Goal: Task Accomplishment & Management: Manage account settings

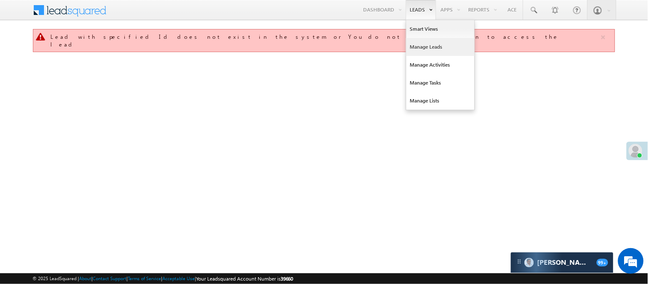
click at [430, 43] on link "Manage Leads" at bounding box center [440, 47] width 68 height 18
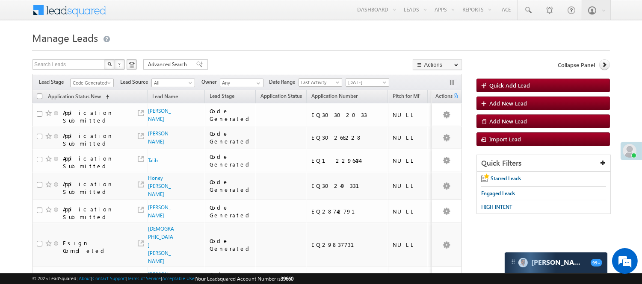
drag, startPoint x: 91, startPoint y: 76, endPoint x: 91, endPoint y: 81, distance: 5.1
click at [91, 76] on div "Filters Lead Stage Code Generated Code Generated Lead Source All All Owner Any …" at bounding box center [247, 82] width 430 height 16
click at [91, 83] on span "Code Generated" at bounding box center [91, 83] width 41 height 8
click at [88, 97] on li "Lead Generated" at bounding box center [92, 101] width 43 height 9
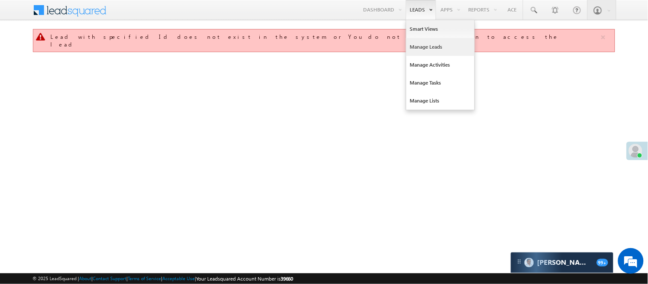
click at [424, 45] on link "Manage Leads" at bounding box center [440, 47] width 68 height 18
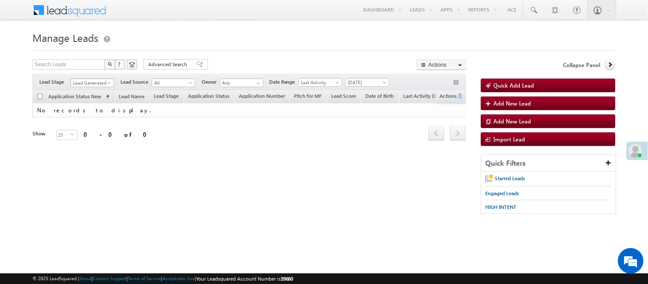
click at [92, 82] on span "Lead Generated" at bounding box center [91, 83] width 41 height 8
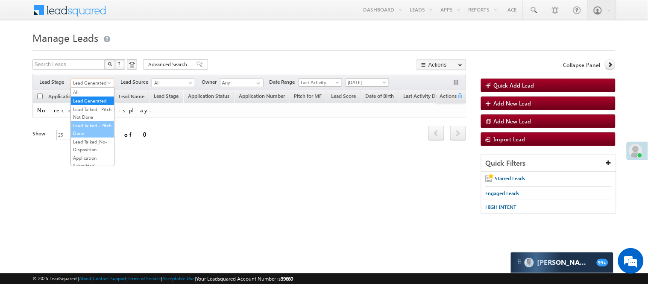
scroll to position [212, 0]
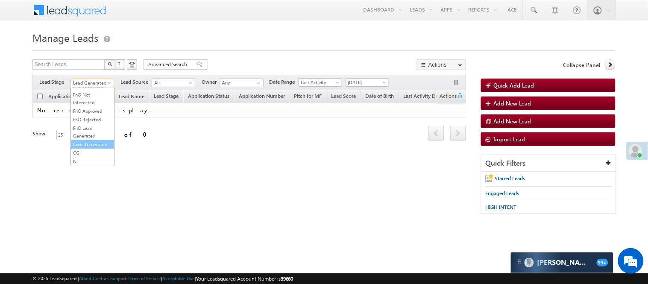
click at [82, 141] on link "Code Generated" at bounding box center [92, 145] width 43 height 8
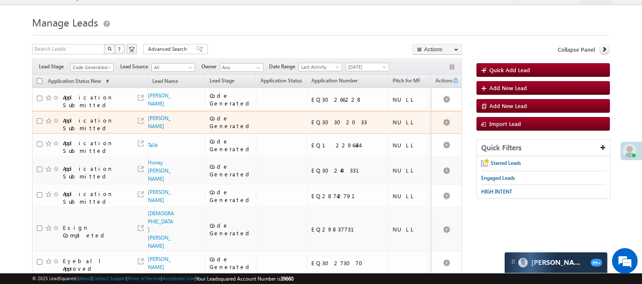
scroll to position [47, 0]
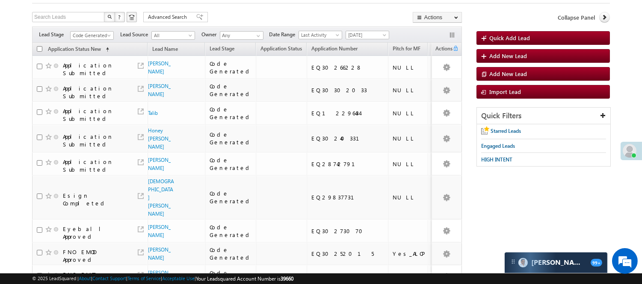
click at [95, 30] on div "Filters Lead Stage All Lead Generated Lead Talked - Pitch Not Done Lead Talked …" at bounding box center [247, 35] width 430 height 16
click at [86, 33] on span "Code Generated" at bounding box center [91, 36] width 41 height 8
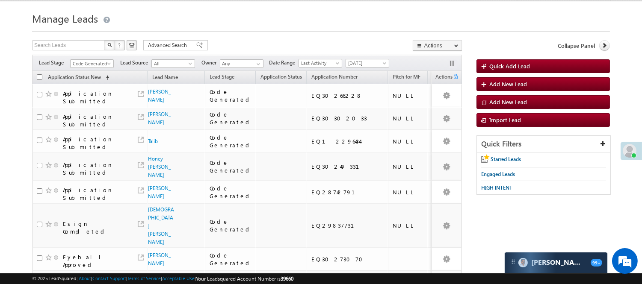
scroll to position [0, 0]
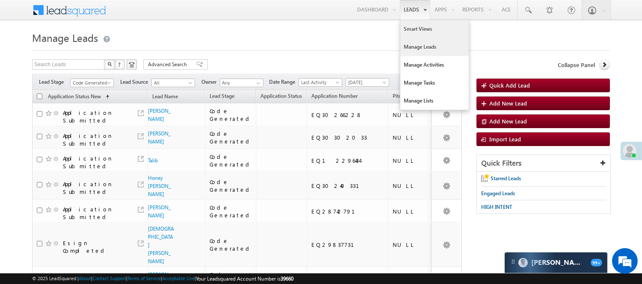
click at [407, 31] on link "Smart Views" at bounding box center [434, 29] width 68 height 18
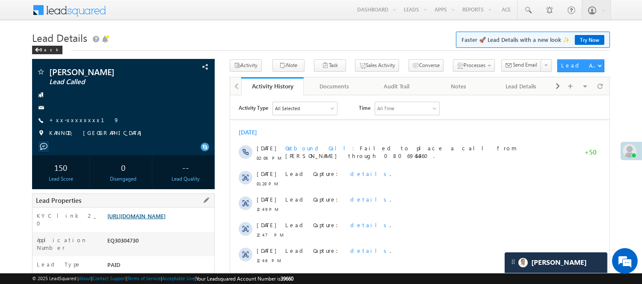
click at [150, 219] on link "[URL][DOMAIN_NAME]" at bounding box center [136, 215] width 58 height 7
click at [147, 215] on link "https://angelbroking1-pk3em7sa.customui-test.leadsquared.com?leadId=4b567315-af…" at bounding box center [136, 215] width 58 height 7
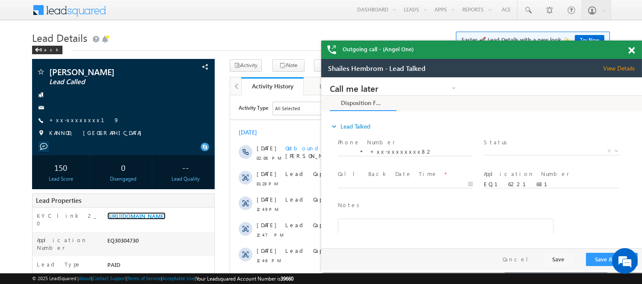
click at [629, 48] on span at bounding box center [631, 50] width 6 height 7
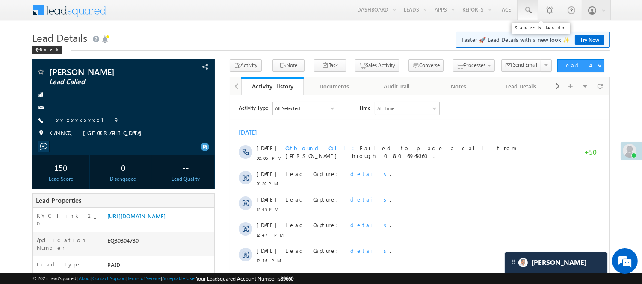
click at [531, 11] on link at bounding box center [527, 10] width 21 height 20
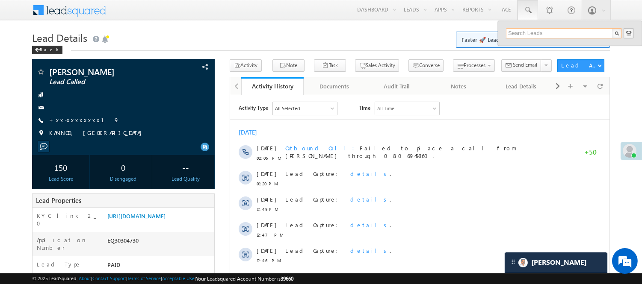
click at [539, 32] on input "text" at bounding box center [564, 33] width 116 height 10
paste input "8482830571"
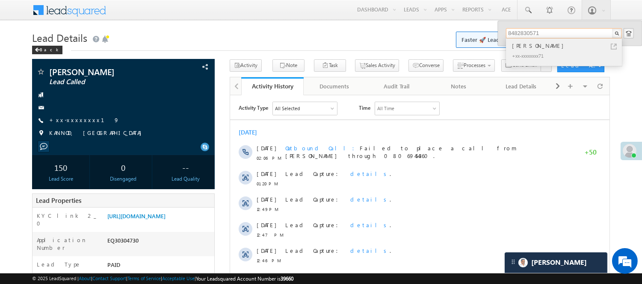
type input "8482830571"
click at [536, 45] on div "Ajay Kadam" at bounding box center [567, 45] width 115 height 9
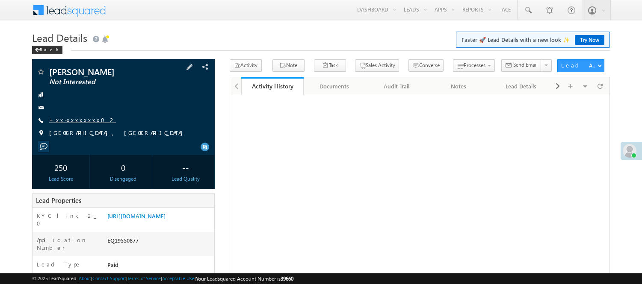
click at [73, 116] on link "+xx-xxxxxxxx02" at bounding box center [82, 119] width 67 height 7
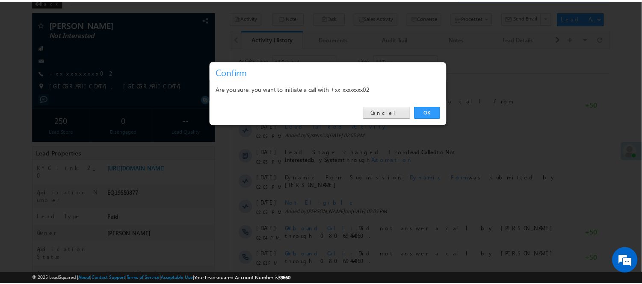
scroll to position [47, 0]
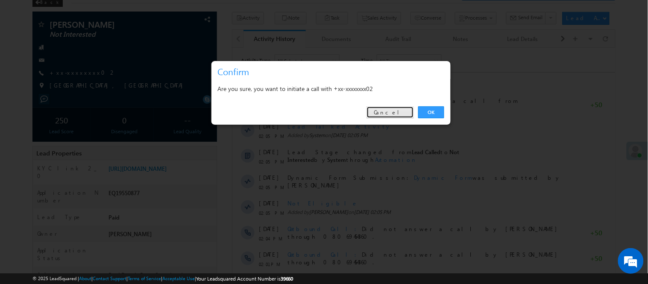
click at [402, 113] on link "Cancel" at bounding box center [390, 112] width 47 height 12
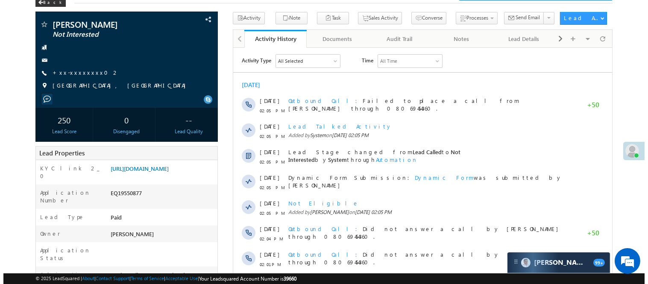
scroll to position [0, 0]
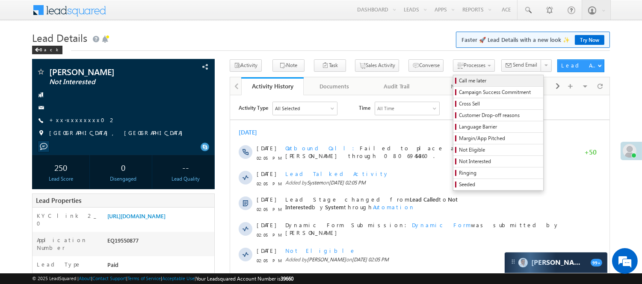
click at [459, 77] on span "Call me later" at bounding box center [499, 81] width 81 height 8
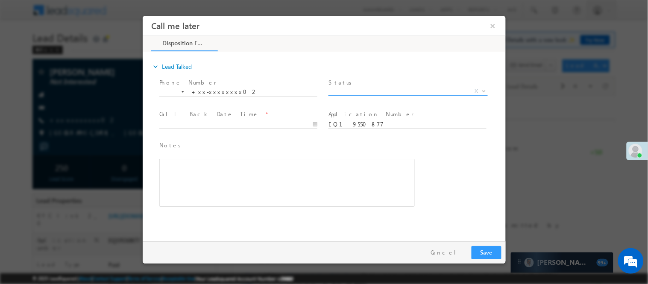
click at [348, 88] on span "X" at bounding box center [407, 91] width 159 height 9
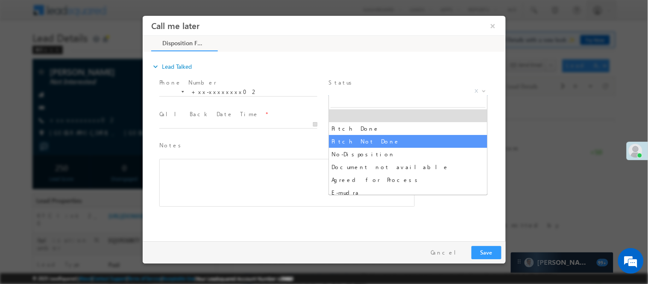
select select "Pitch Not Done"
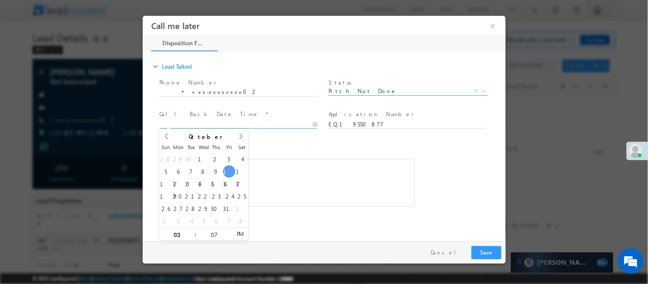
type input "10/10/25 3:07 PM"
click at [280, 127] on input "10/10/25 3:07 PM" at bounding box center [238, 124] width 158 height 9
click at [495, 254] on button "Save" at bounding box center [486, 252] width 30 height 13
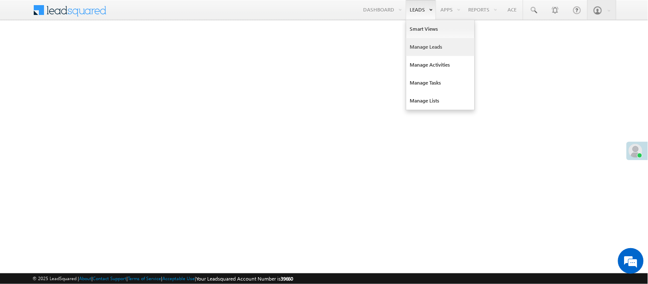
click at [438, 43] on link "Manage Leads" at bounding box center [440, 47] width 68 height 18
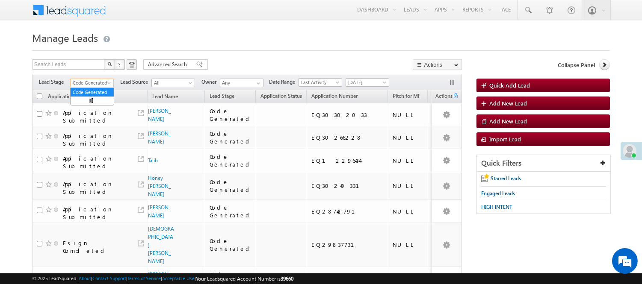
click at [91, 84] on span "Code Generated" at bounding box center [91, 83] width 41 height 8
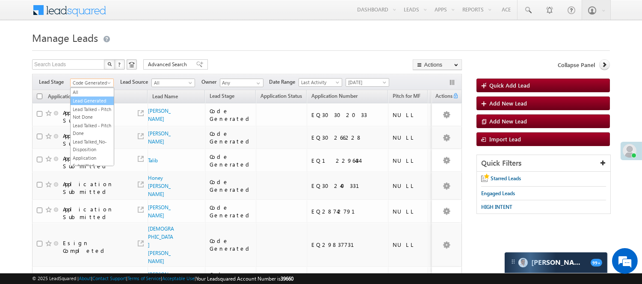
click at [93, 103] on link "Lead Generated" at bounding box center [92, 101] width 43 height 8
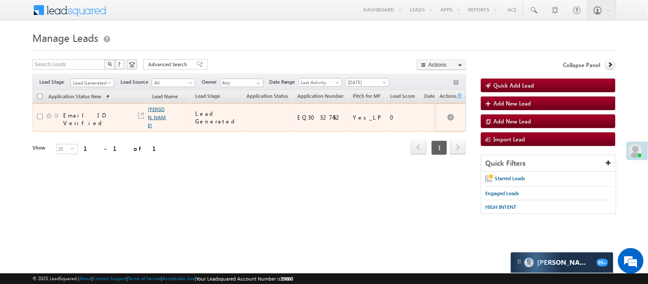
click at [154, 114] on link "[PERSON_NAME]" at bounding box center [157, 117] width 18 height 23
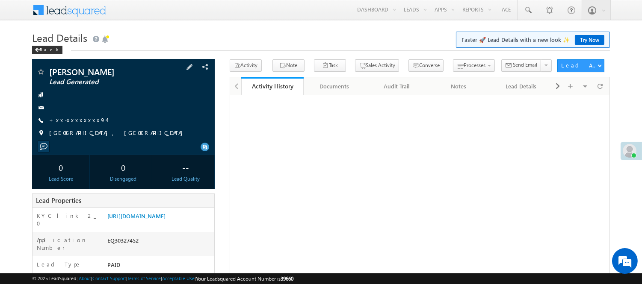
click at [87, 121] on div "+xx-xxxxxxxx94" at bounding box center [123, 120] width 174 height 9
click at [80, 120] on link "+xx-xxxxxxxx94" at bounding box center [77, 119] width 57 height 7
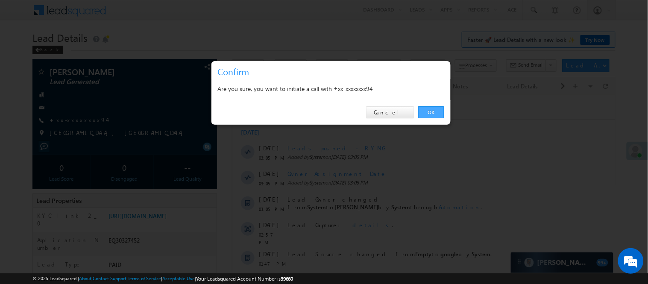
click at [427, 108] on link "OK" at bounding box center [431, 112] width 26 height 12
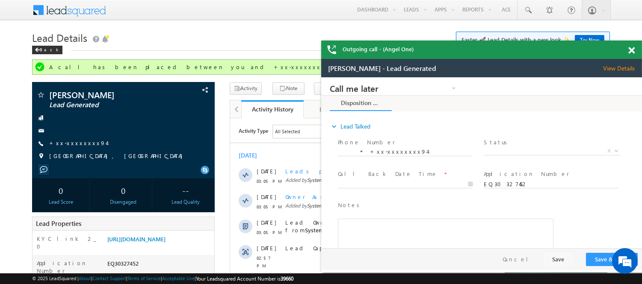
click at [631, 48] on span at bounding box center [631, 50] width 6 height 7
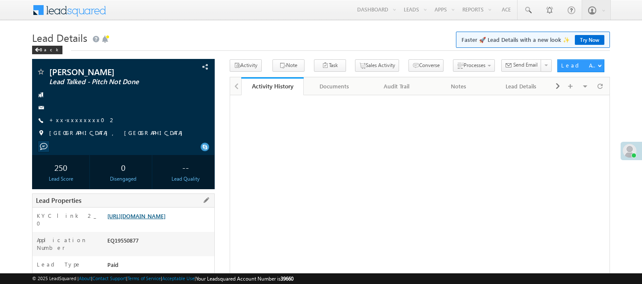
scroll to position [47, 0]
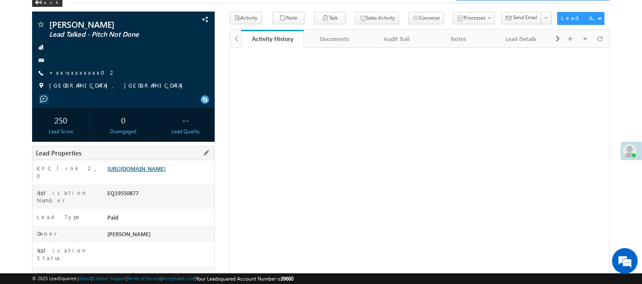
click at [152, 172] on link "[URL][DOMAIN_NAME]" at bounding box center [136, 168] width 58 height 7
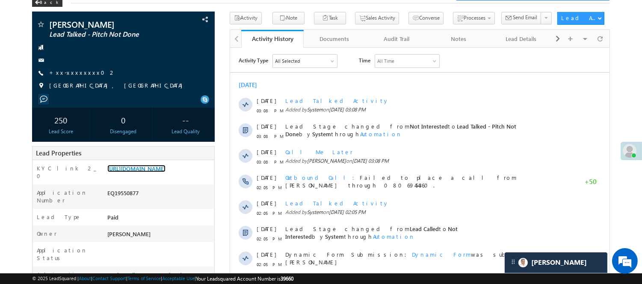
scroll to position [0, 0]
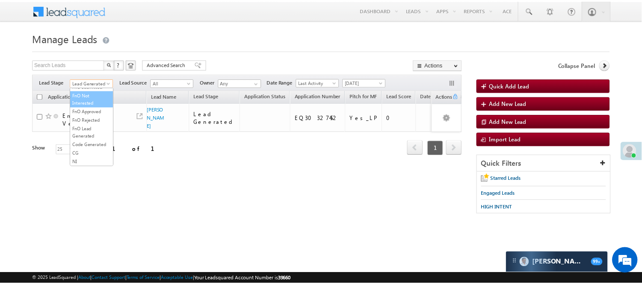
scroll to position [142, 0]
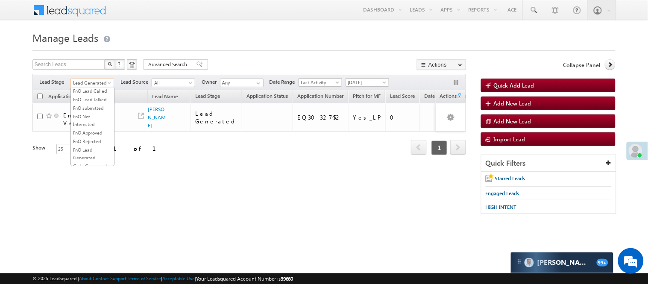
click at [91, 78] on link "Lead Talked" at bounding box center [92, 74] width 43 height 8
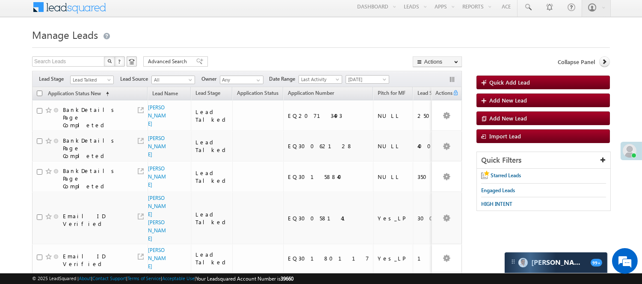
scroll to position [0, 0]
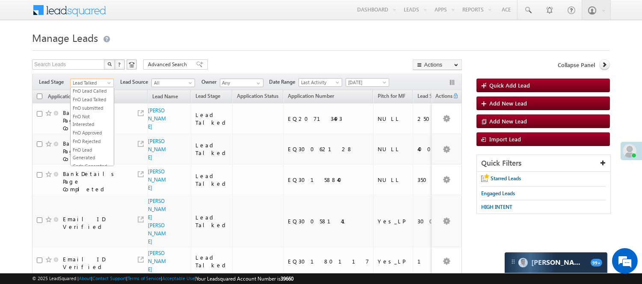
click at [98, 82] on span "Lead Talked" at bounding box center [91, 83] width 41 height 8
click at [93, 69] on link "Lead Called" at bounding box center [92, 66] width 43 height 8
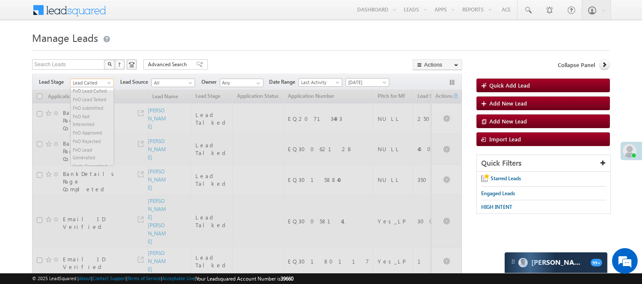
scroll to position [139, 0]
click at [96, 80] on span "Lead Called" at bounding box center [91, 83] width 41 height 8
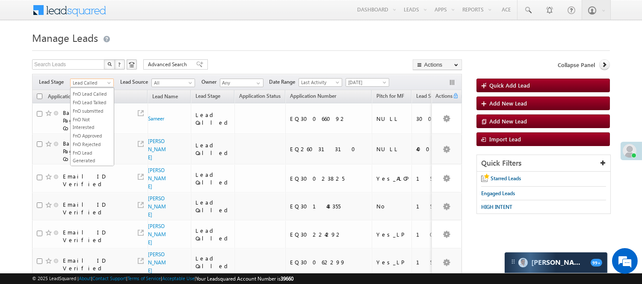
click at [95, 81] on link "Lead Talked" at bounding box center [92, 77] width 43 height 8
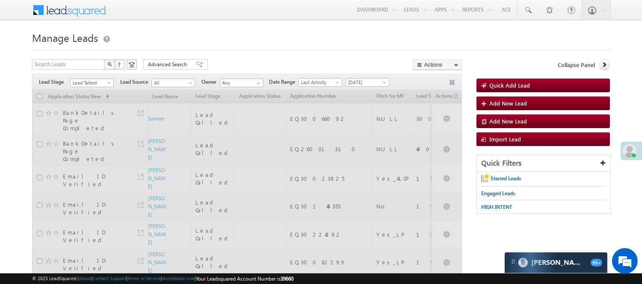
click at [250, 35] on h1 "Manage Leads" at bounding box center [320, 37] width 577 height 17
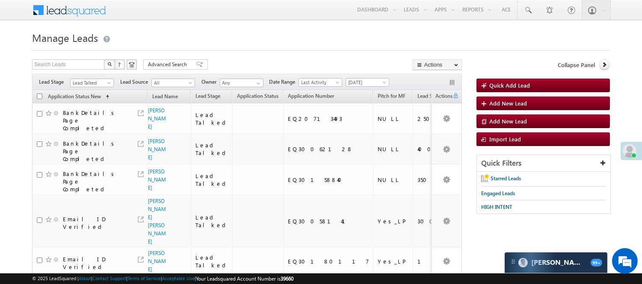
click at [94, 88] on div "Filters Lead Stage All Lead Generated Lead Talked - Pitch Not Done Lead Talked …" at bounding box center [247, 82] width 430 height 16
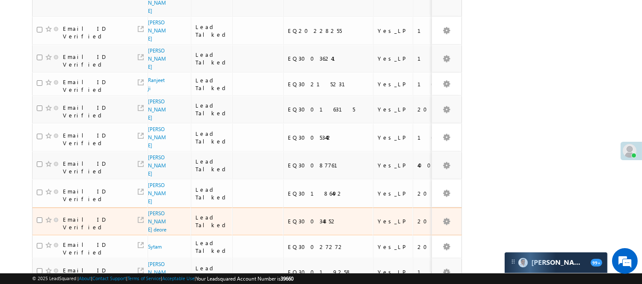
scroll to position [600, 0]
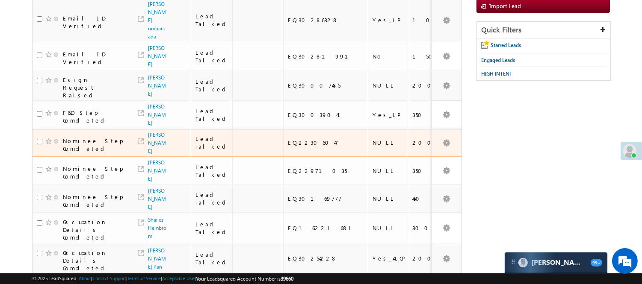
scroll to position [142, 0]
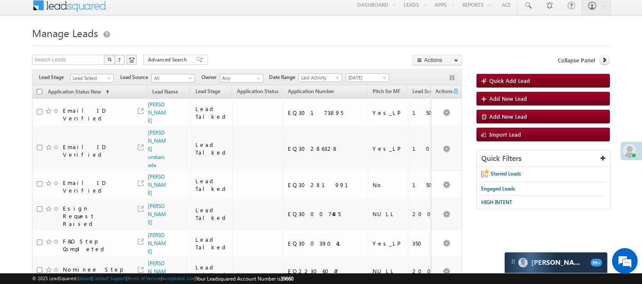
scroll to position [0, 0]
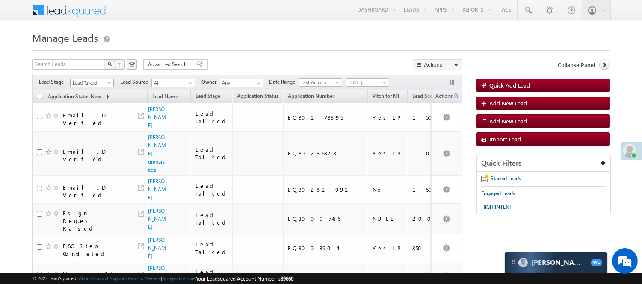
click at [93, 80] on span "Lead Talked" at bounding box center [91, 83] width 41 height 8
click at [93, 72] on link "Lead Called" at bounding box center [92, 69] width 43 height 8
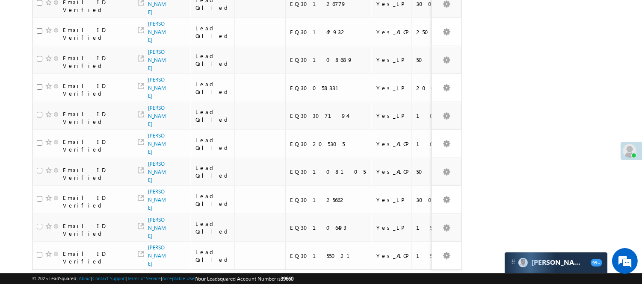
scroll to position [538, 0]
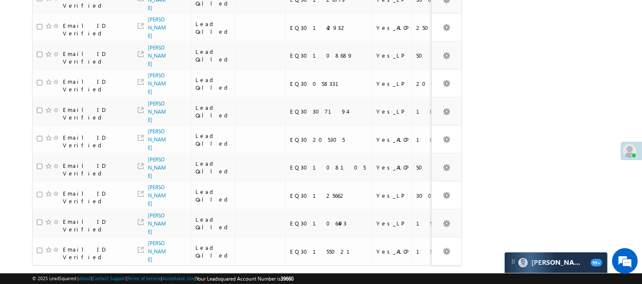
click at [410, 275] on link "4" at bounding box center [417, 282] width 15 height 15
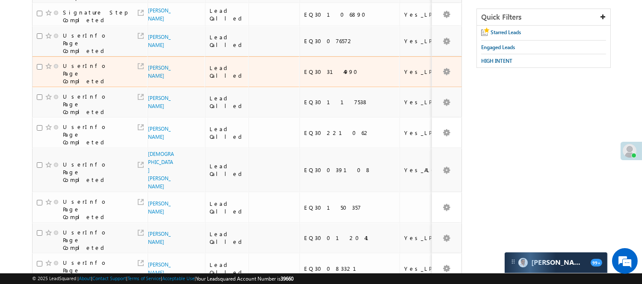
scroll to position [4, 0]
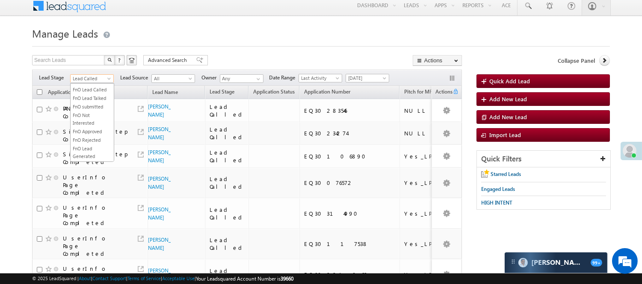
click at [102, 80] on span "Lead Called" at bounding box center [91, 79] width 41 height 8
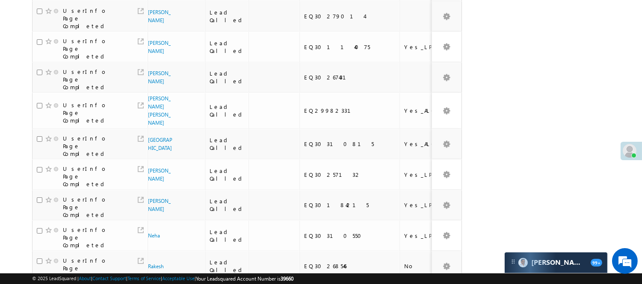
scroll to position [586, 0]
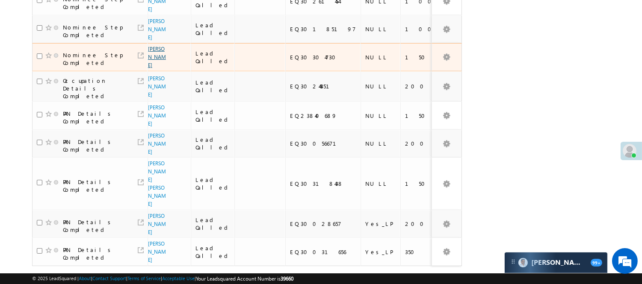
click at [156, 68] on link "Arman khan" at bounding box center [157, 57] width 18 height 23
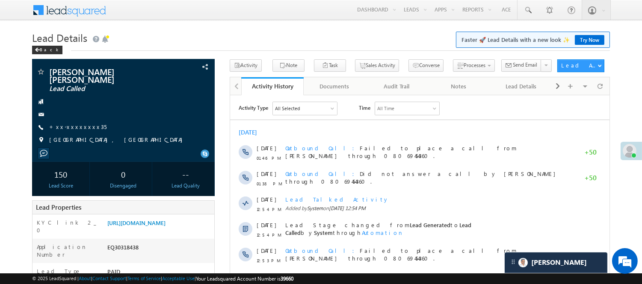
scroll to position [47, 0]
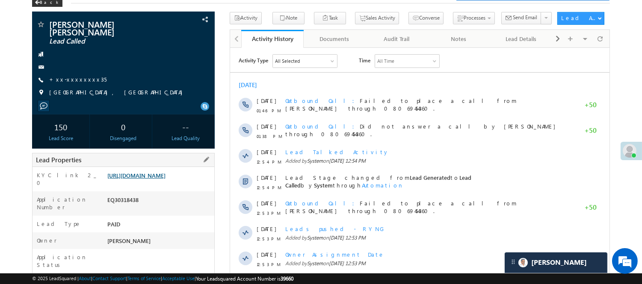
click at [141, 172] on link "https://angelbroking1-pk3em7sa.customui-test.leadsquared.com?leadId=e90a3d27-76…" at bounding box center [136, 175] width 58 height 7
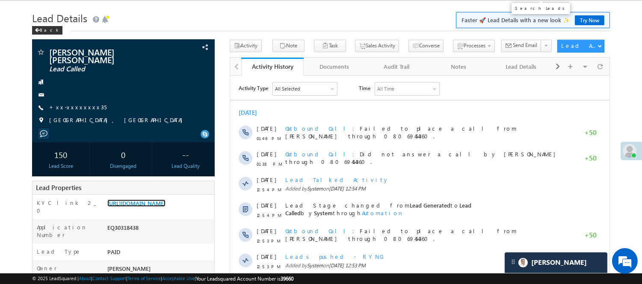
scroll to position [0, 0]
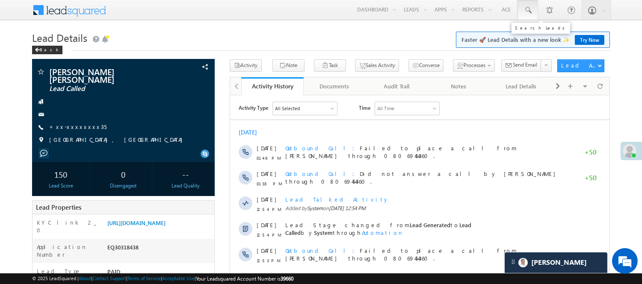
click at [527, 13] on span at bounding box center [527, 10] width 9 height 9
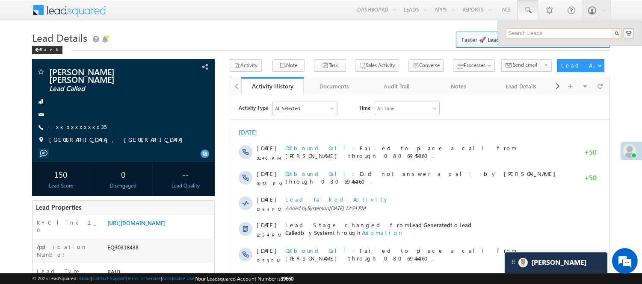
drag, startPoint x: 535, startPoint y: 31, endPoint x: 539, endPoint y: 28, distance: 4.5
click at [535, 31] on input "text" at bounding box center [564, 33] width 116 height 10
click at [557, 30] on input "text" at bounding box center [564, 33] width 116 height 10
click at [553, 35] on input "text" at bounding box center [564, 33] width 116 height 10
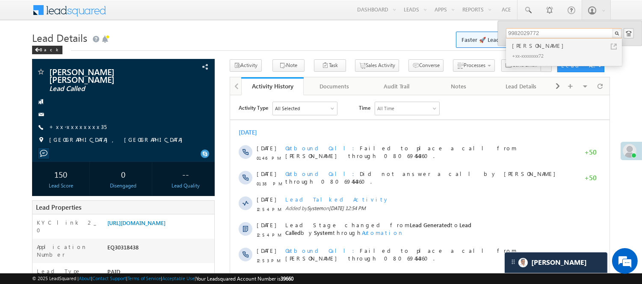
type input "9982029772"
click at [533, 45] on div "[PERSON_NAME]" at bounding box center [567, 45] width 115 height 9
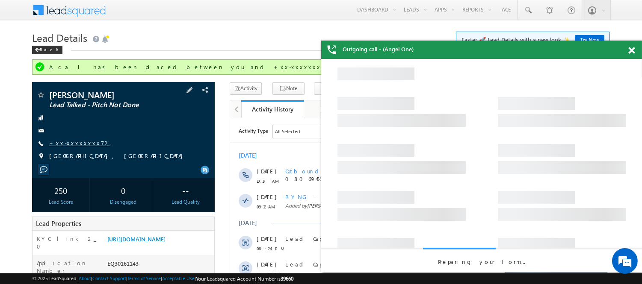
click at [63, 143] on link "+xx-xxxxxxxx72" at bounding box center [79, 142] width 61 height 7
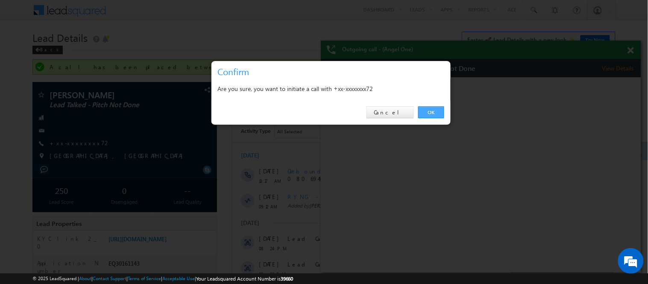
click at [432, 112] on link "OK" at bounding box center [431, 112] width 26 height 12
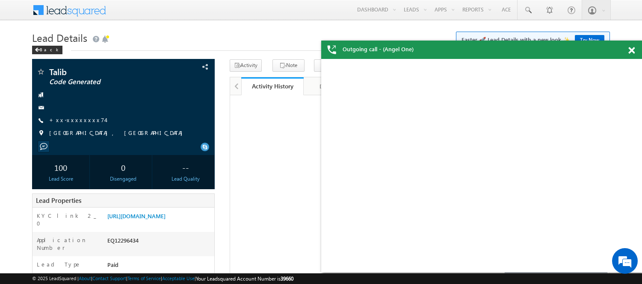
click at [631, 48] on span at bounding box center [631, 50] width 6 height 7
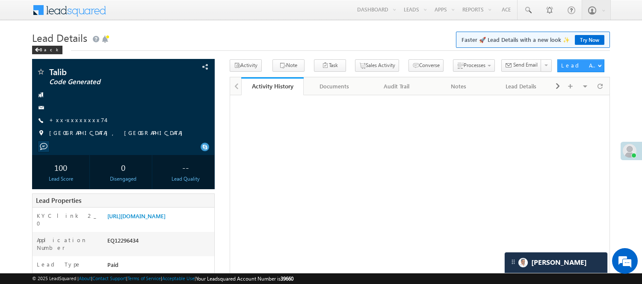
drag, startPoint x: 527, startPoint y: 10, endPoint x: 533, endPoint y: 22, distance: 13.2
click at [527, 10] on span at bounding box center [527, 10] width 9 height 9
click at [541, 33] on input "text" at bounding box center [564, 33] width 116 height 10
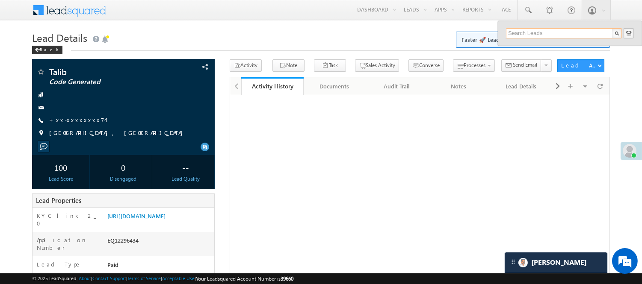
paste input "EQ30331684"
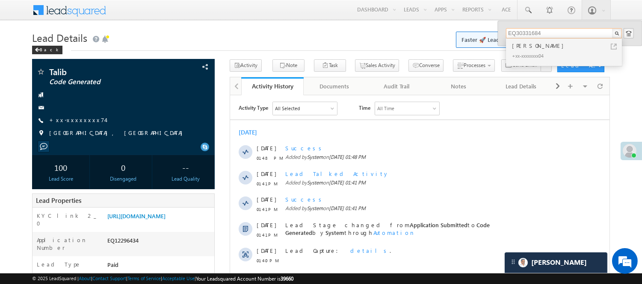
type input "EQ30331684"
click at [531, 43] on div "Pinaki Purkayastha" at bounding box center [567, 45] width 115 height 9
click at [549, 46] on div "Pinaki Purkayastha" at bounding box center [567, 45] width 115 height 9
click at [518, 51] on div "+xx-xxxxxxxx04" at bounding box center [567, 55] width 115 height 10
click at [517, 51] on div "+xx-xxxxxxxx04" at bounding box center [567, 55] width 115 height 10
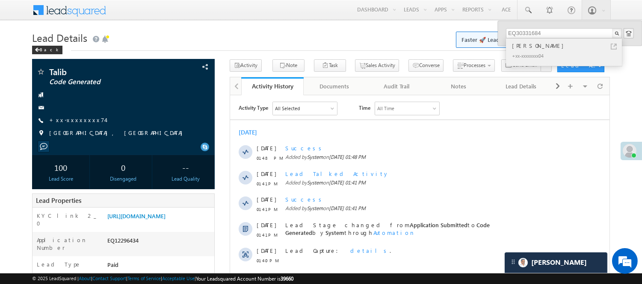
click at [517, 51] on div "+xx-xxxxxxxx04" at bounding box center [567, 55] width 115 height 10
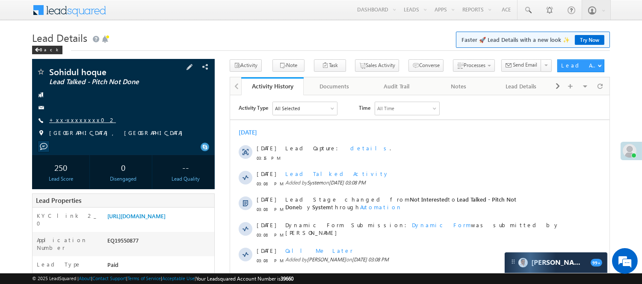
click at [73, 121] on link "+xx-xxxxxxxx02" at bounding box center [82, 119] width 67 height 7
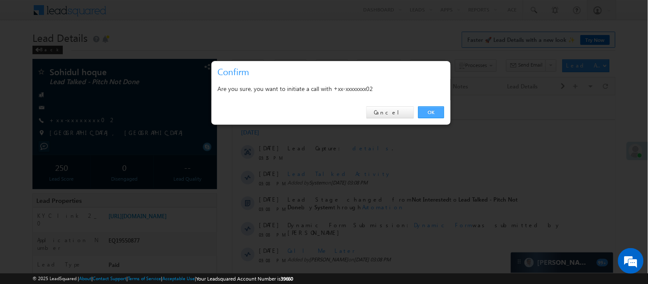
click at [428, 113] on link "OK" at bounding box center [431, 112] width 26 height 12
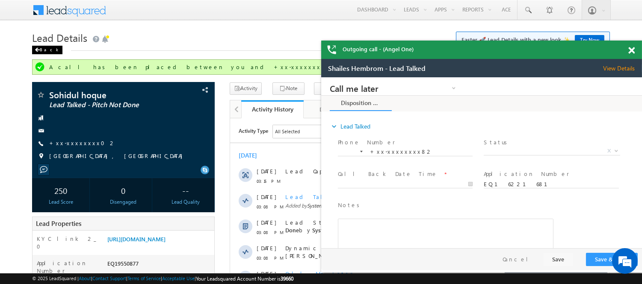
click at [50, 48] on div "Back" at bounding box center [47, 50] width 30 height 9
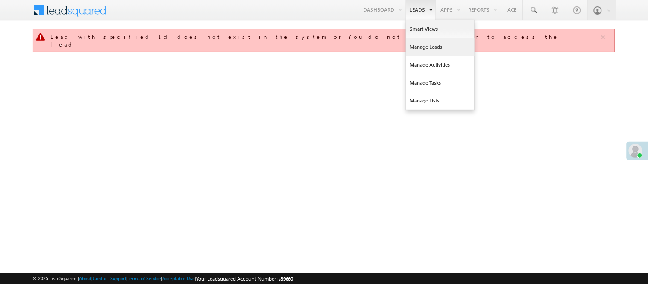
click at [432, 42] on link "Manage Leads" at bounding box center [440, 47] width 68 height 18
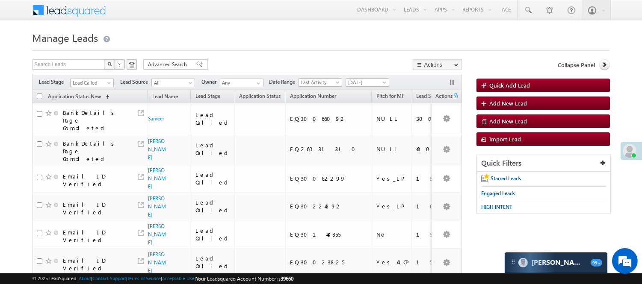
scroll to position [498, 0]
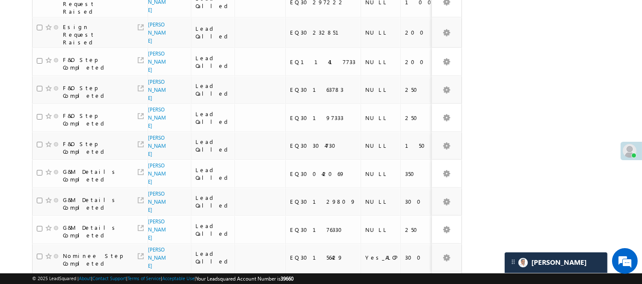
scroll to position [36, 0]
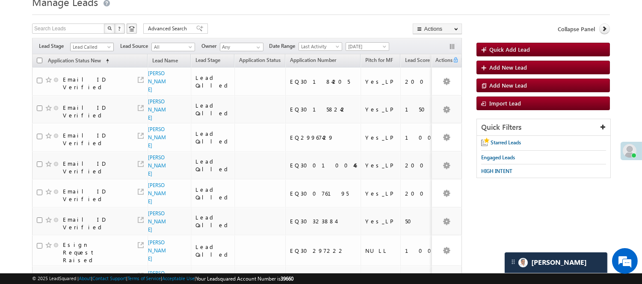
click at [95, 48] on span "Lead Called" at bounding box center [91, 47] width 41 height 8
click at [85, 62] on link "Under Objection" at bounding box center [92, 59] width 43 height 8
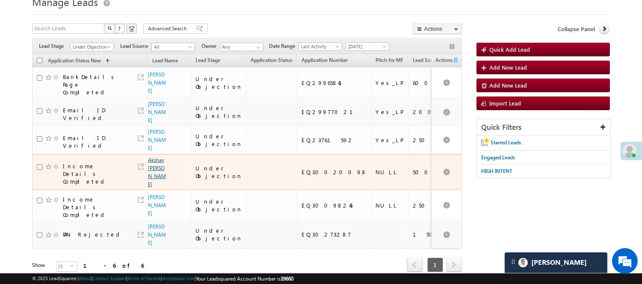
click at [154, 178] on link "Akshay haresh katira" at bounding box center [157, 172] width 18 height 31
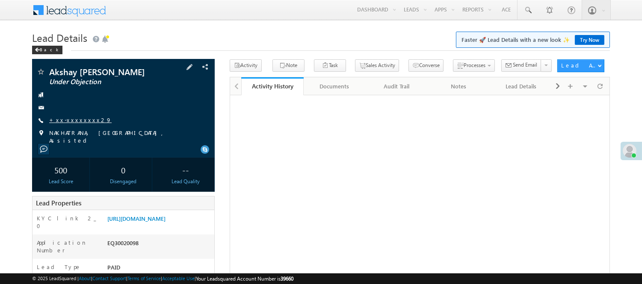
click at [72, 118] on link "+xx-xxxxxxxx29" at bounding box center [80, 119] width 62 height 7
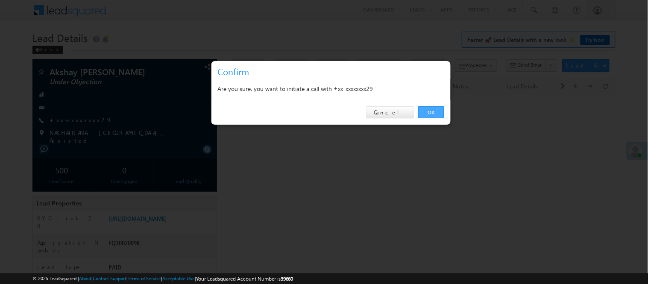
click at [429, 112] on link "OK" at bounding box center [431, 112] width 26 height 12
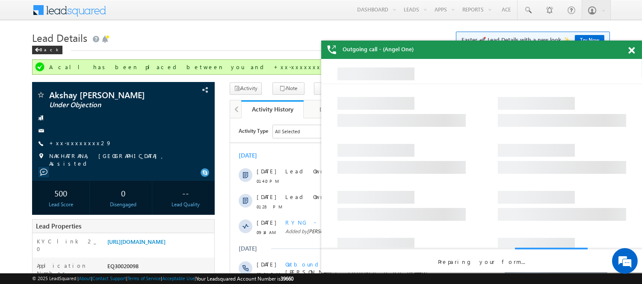
click at [629, 47] on div "Outgoing call - (Angel One)" at bounding box center [481, 50] width 321 height 18
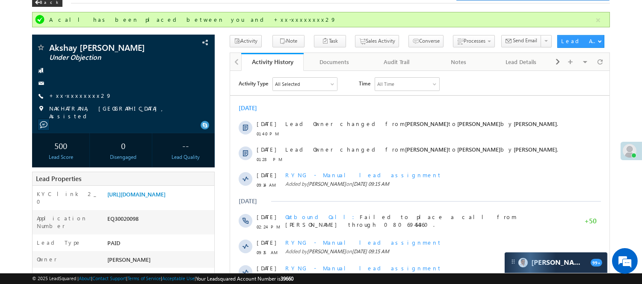
click at [46, 5] on div "Back" at bounding box center [47, 2] width 30 height 9
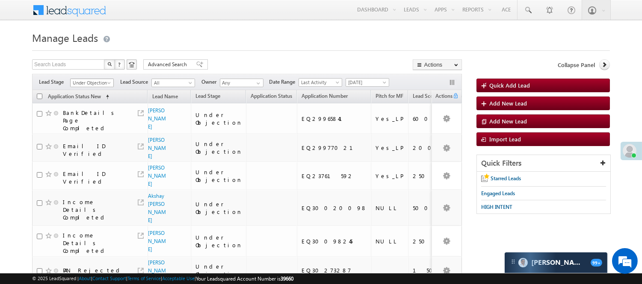
click at [100, 80] on span "Under Objection" at bounding box center [91, 83] width 41 height 8
click at [87, 105] on link "Lead Generated" at bounding box center [92, 101] width 43 height 8
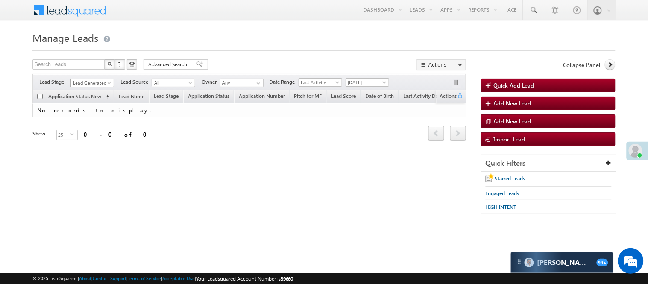
click at [94, 79] on span "Lead Generated" at bounding box center [91, 83] width 41 height 8
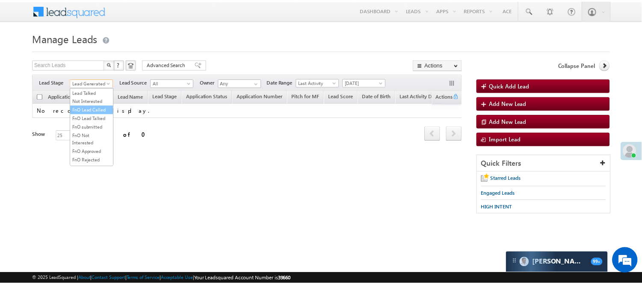
scroll to position [142, 0]
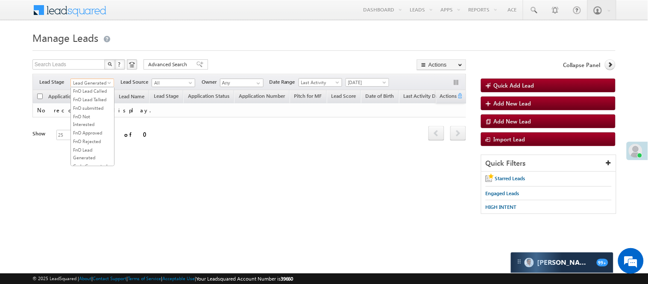
click at [91, 78] on link "Lead Talked" at bounding box center [92, 74] width 43 height 8
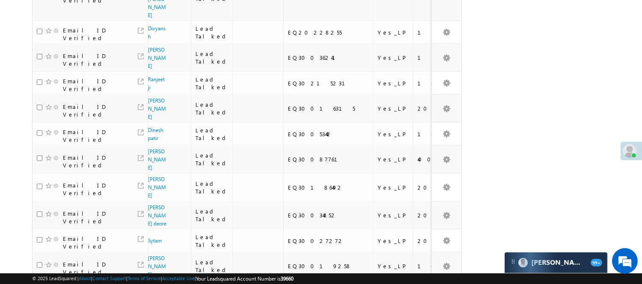
scroll to position [600, 0]
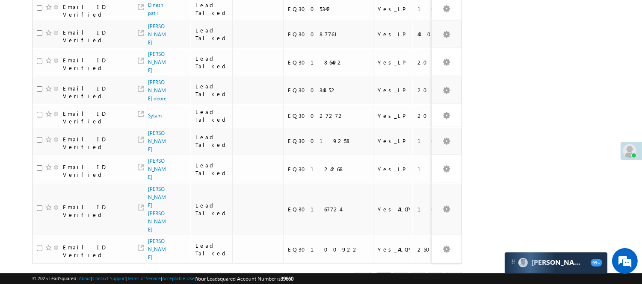
click at [404, 273] on link "2" at bounding box center [400, 280] width 15 height 15
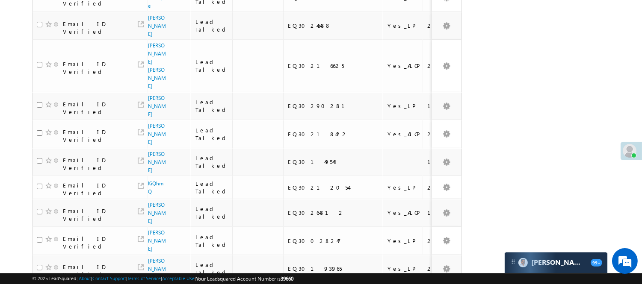
scroll to position [53, 0]
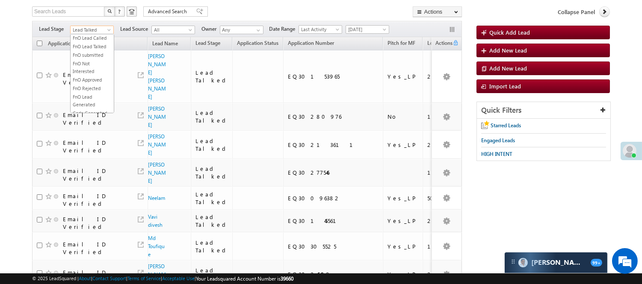
click at [91, 27] on span "Lead Talked" at bounding box center [91, 30] width 41 height 8
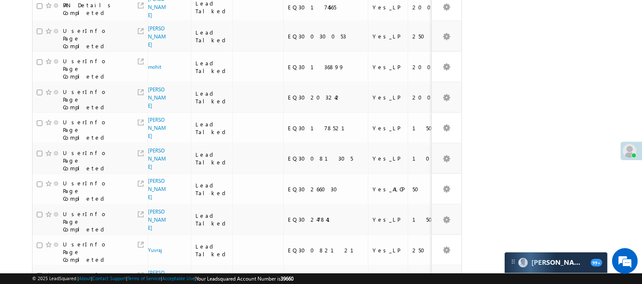
scroll to position [302, 0]
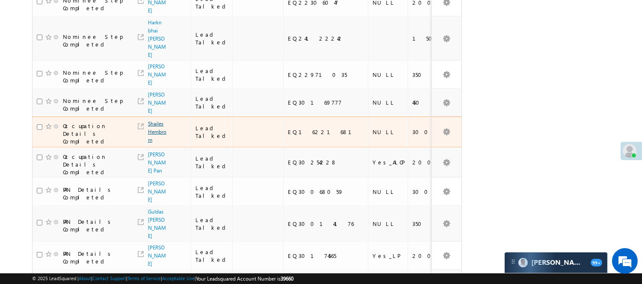
click at [156, 143] on link "Shailes Hembrom" at bounding box center [157, 132] width 18 height 23
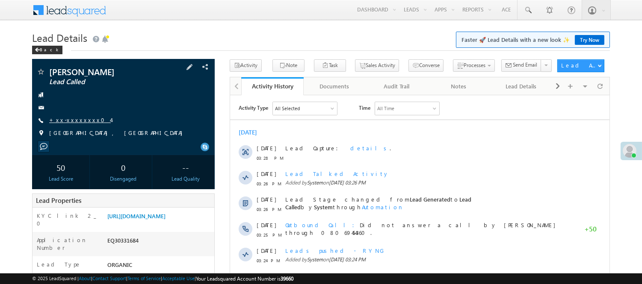
click at [68, 121] on link "+xx-xxxxxxxx04" at bounding box center [80, 119] width 62 height 7
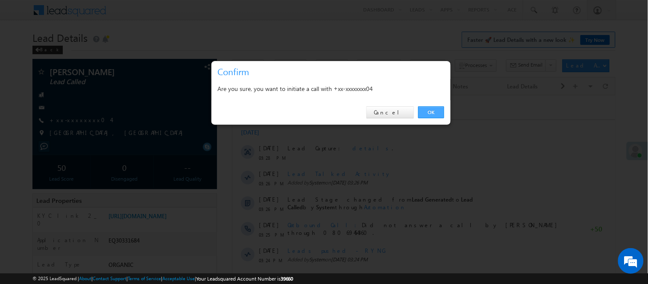
click at [424, 108] on link "OK" at bounding box center [431, 112] width 26 height 12
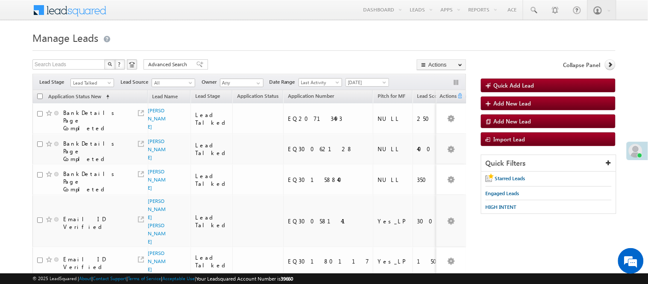
click at [82, 79] on span "Lead Talked" at bounding box center [93, 81] width 44 height 7
click at [84, 81] on span "Lead Talked" at bounding box center [91, 83] width 41 height 8
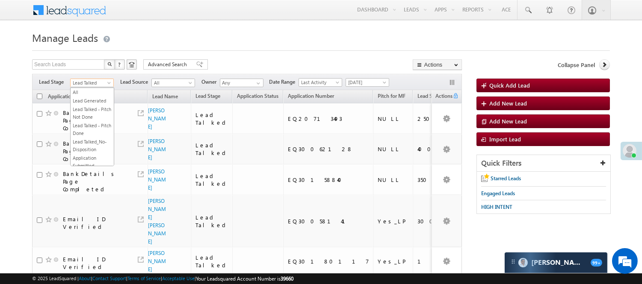
scroll to position [113, 0]
click at [96, 98] on link "Lead Called" at bounding box center [92, 95] width 43 height 8
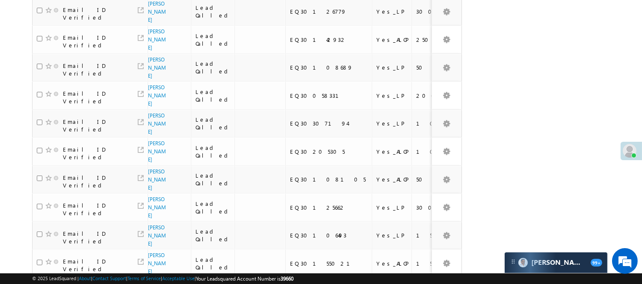
scroll to position [538, 0]
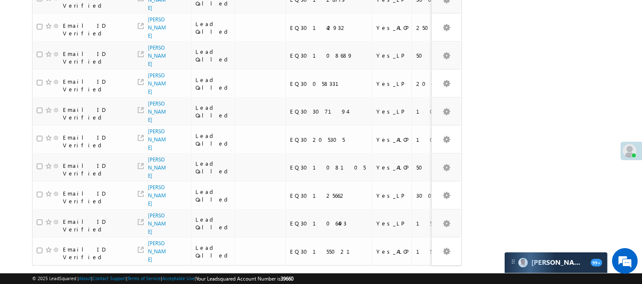
drag, startPoint x: 427, startPoint y: 217, endPoint x: 418, endPoint y: 225, distance: 12.1
click at [426, 274] on div "first prev 1 2 3 4 5 next last" at bounding box center [400, 281] width 124 height 15
click at [418, 275] on link "4" at bounding box center [417, 282] width 15 height 15
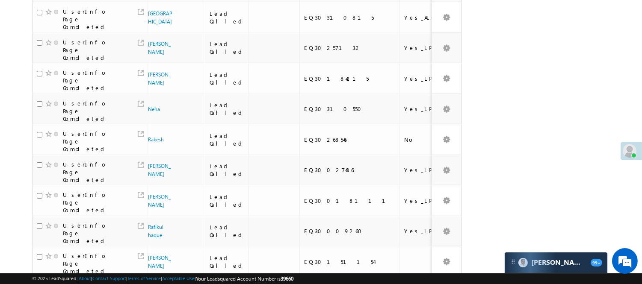
scroll to position [611, 0]
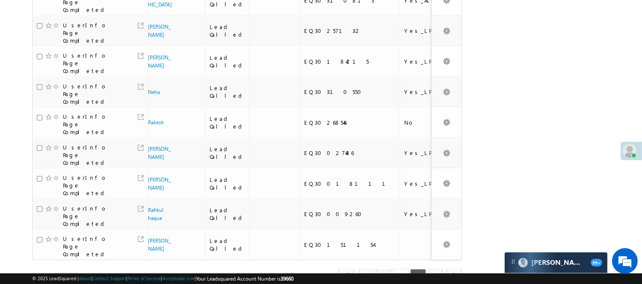
click at [398, 269] on link "3" at bounding box center [400, 276] width 15 height 15
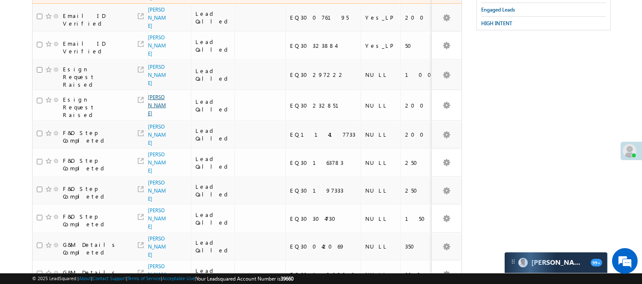
scroll to position [47, 0]
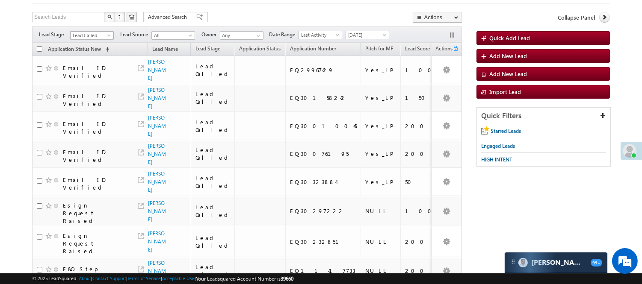
click at [100, 37] on span "Lead Called" at bounding box center [91, 36] width 41 height 8
click at [99, 74] on link "Lead Talked - Pitch Not Done" at bounding box center [92, 65] width 43 height 15
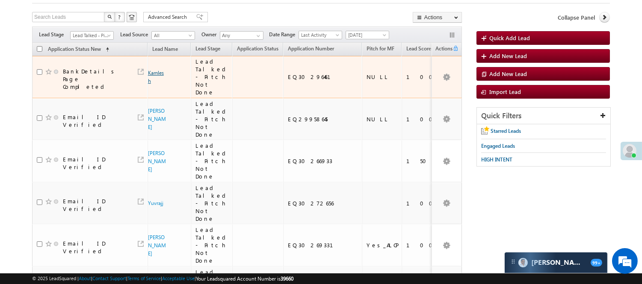
click at [160, 70] on link "Kamlesh" at bounding box center [156, 77] width 16 height 15
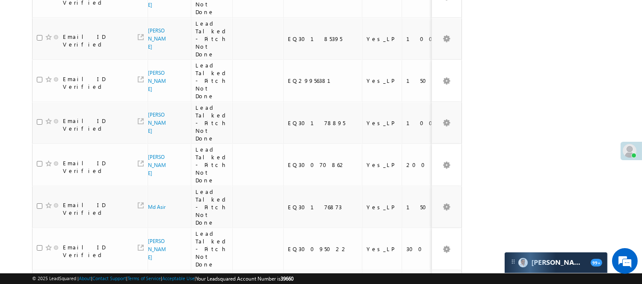
scroll to position [545, 0]
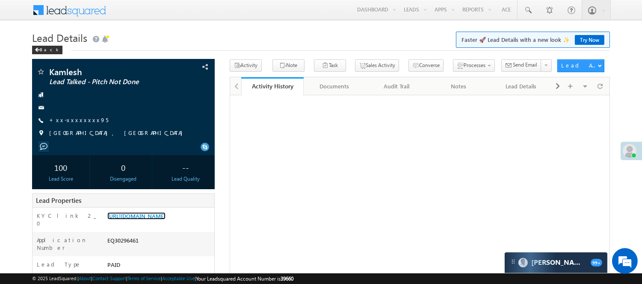
click at [135, 220] on link "[URL][DOMAIN_NAME]" at bounding box center [136, 215] width 58 height 7
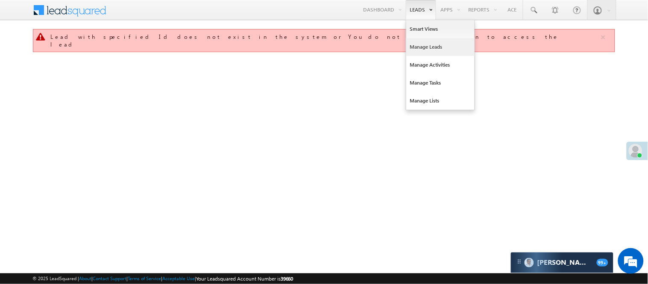
click at [429, 50] on link "Manage Leads" at bounding box center [440, 47] width 68 height 18
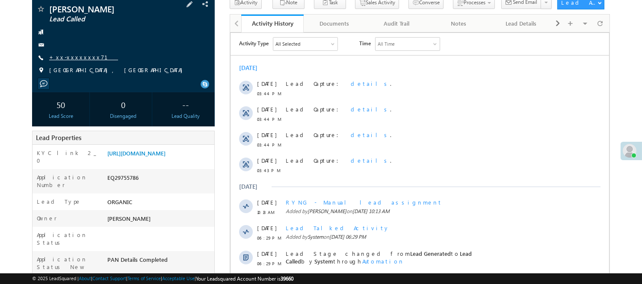
scroll to position [47, 0]
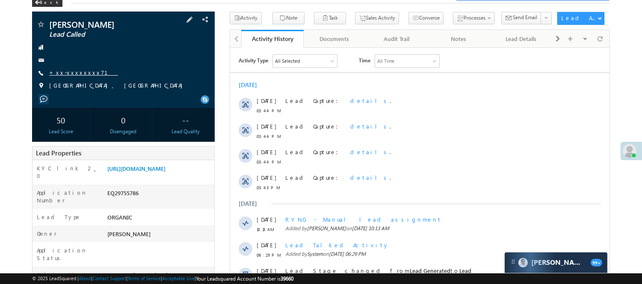
click at [68, 71] on link "+xx-xxxxxxxx71" at bounding box center [83, 72] width 69 height 7
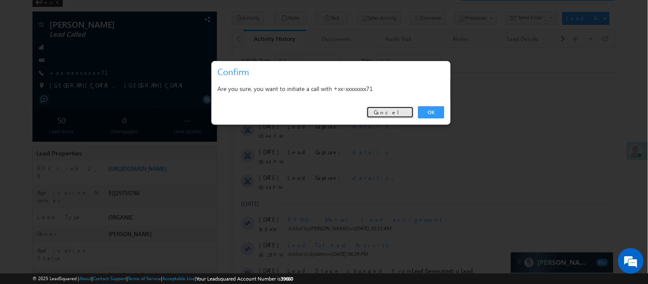
click at [392, 108] on link "Cancel" at bounding box center [390, 112] width 47 height 12
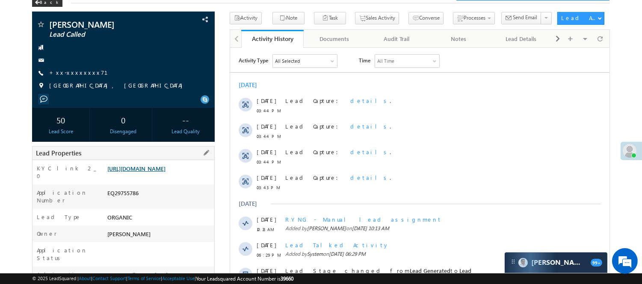
click at [165, 172] on link "https://angelbroking1-pk3em7sa.customui-test.leadsquared.com?leadId=3794349c-f4…" at bounding box center [136, 168] width 58 height 7
click at [77, 76] on link "+xx-xxxxxxxx71" at bounding box center [83, 72] width 69 height 7
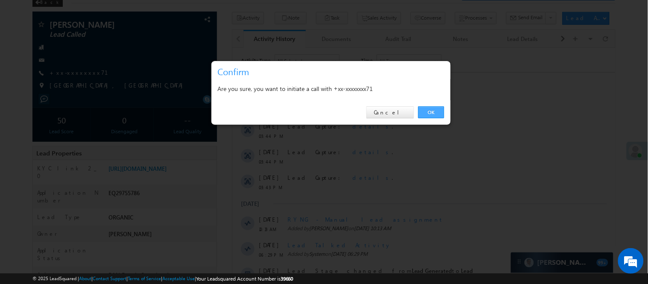
click at [436, 110] on link "OK" at bounding box center [431, 112] width 26 height 12
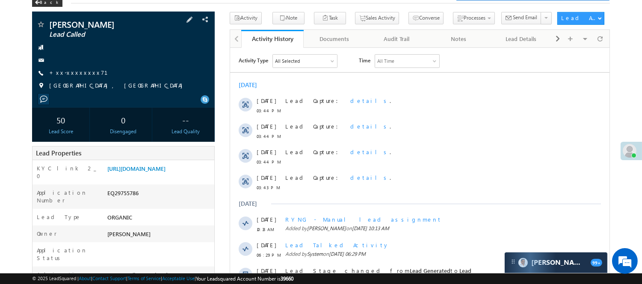
click at [69, 65] on div "Ajay Kadam Lead Called +xx-xxxxxxxx71" at bounding box center [123, 57] width 174 height 74
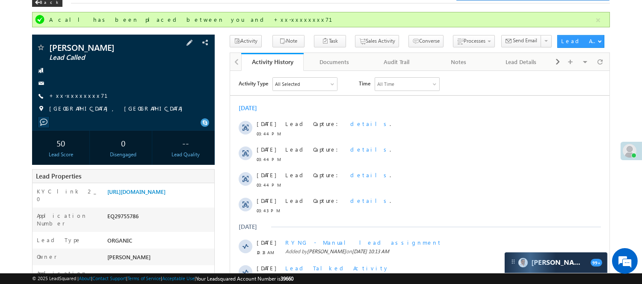
click at [73, 69] on div at bounding box center [123, 70] width 174 height 9
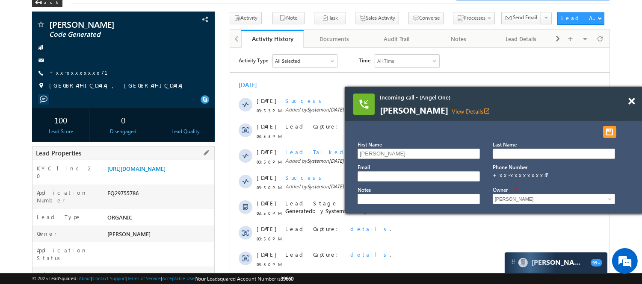
click at [125, 196] on div "Application Number EQ29755786" at bounding box center [123, 197] width 182 height 24
copy div "EQ29755786"
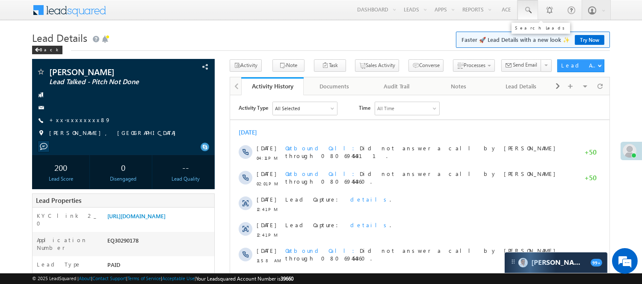
click at [532, 15] on link at bounding box center [527, 10] width 21 height 20
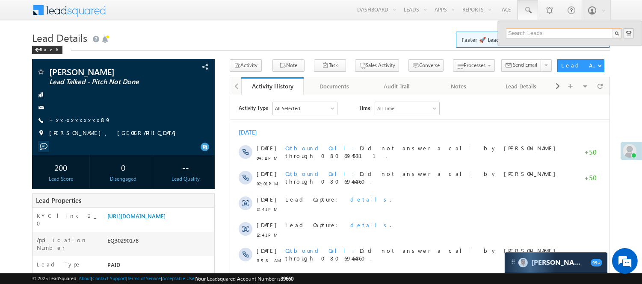
click at [545, 32] on input "text" at bounding box center [564, 33] width 116 height 10
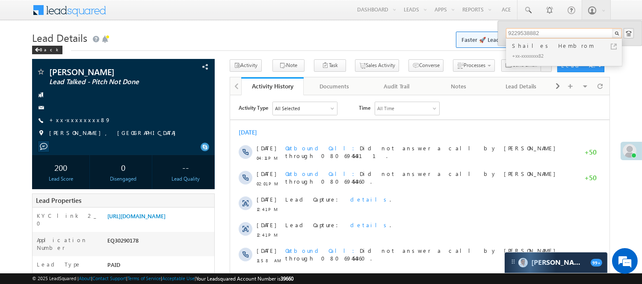
type input "9229538882"
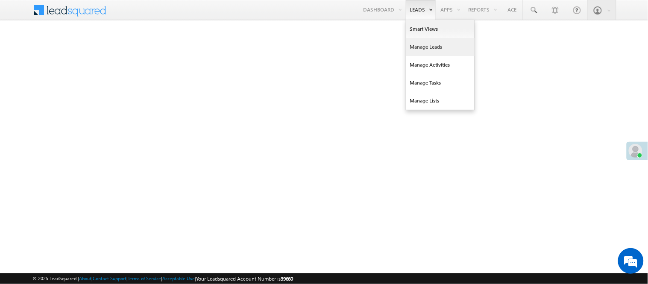
click at [426, 48] on link "Manage Leads" at bounding box center [440, 47] width 68 height 18
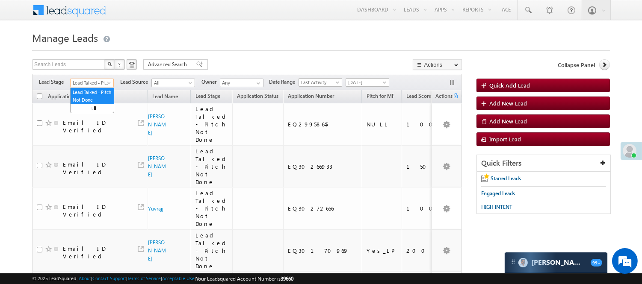
click at [86, 84] on span "Lead Talked - Pitch Not Done" at bounding box center [91, 83] width 41 height 8
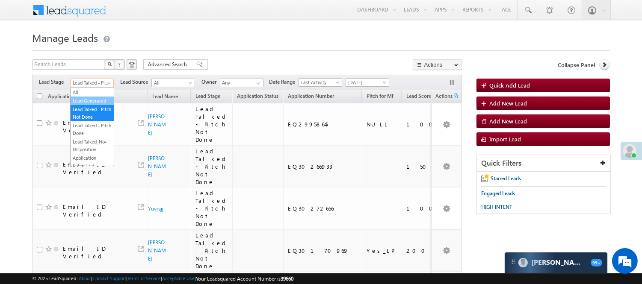
click at [91, 101] on link "Lead Generated" at bounding box center [92, 101] width 43 height 8
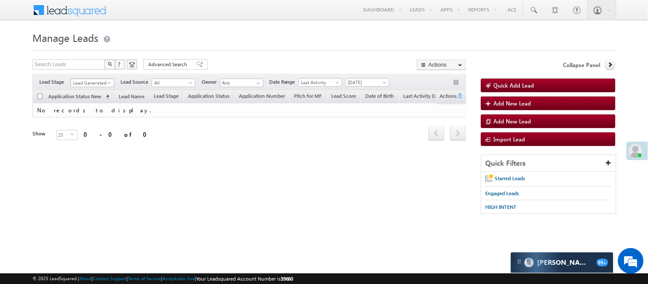
click at [91, 83] on span "Lead Generated" at bounding box center [91, 83] width 41 height 8
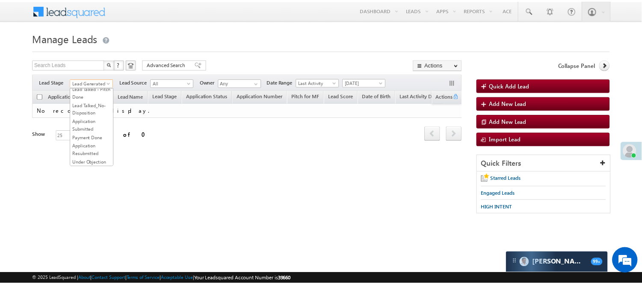
scroll to position [142, 0]
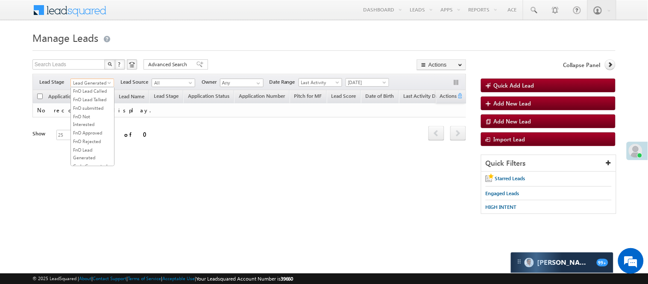
click at [86, 78] on link "Lead Talked" at bounding box center [92, 74] width 43 height 8
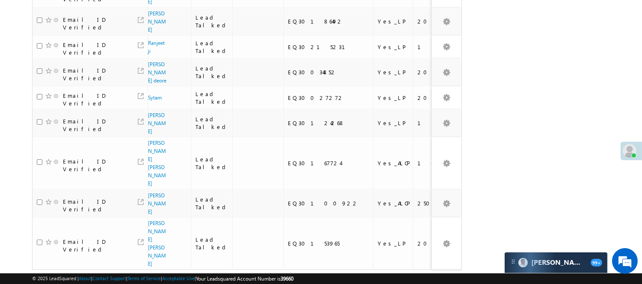
scroll to position [633, 0]
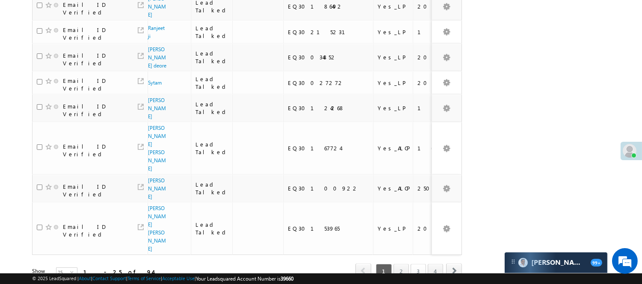
click at [421, 264] on link "3" at bounding box center [417, 271] width 15 height 15
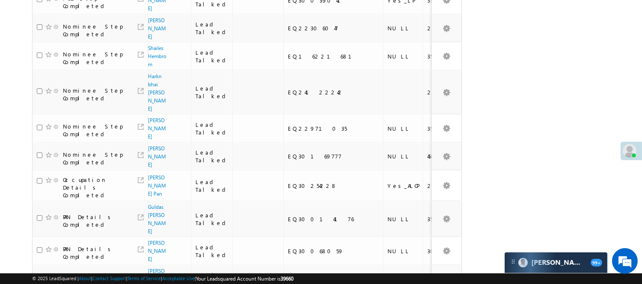
scroll to position [111, 0]
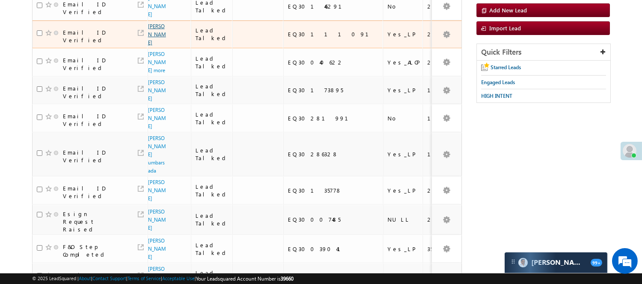
click at [154, 23] on link "Suhail Rana" at bounding box center [157, 34] width 18 height 23
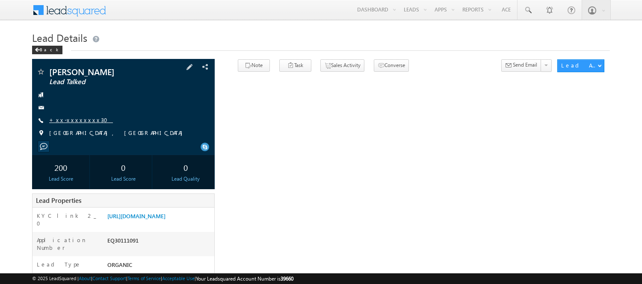
click at [78, 122] on link "+xx-xxxxxxxx30" at bounding box center [81, 119] width 64 height 7
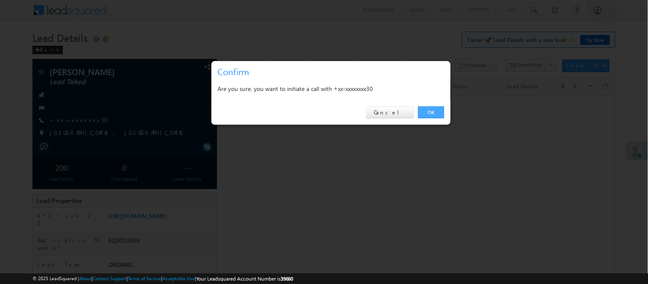
click at [440, 109] on link "OK" at bounding box center [431, 112] width 26 height 12
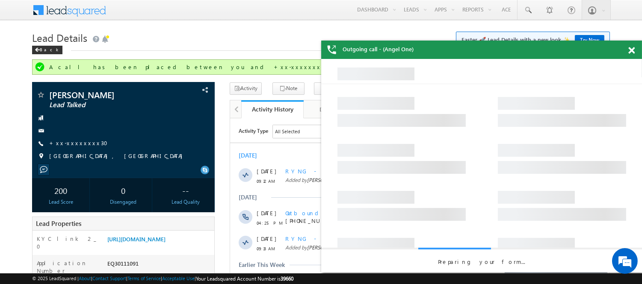
click at [629, 50] on span at bounding box center [631, 50] width 6 height 7
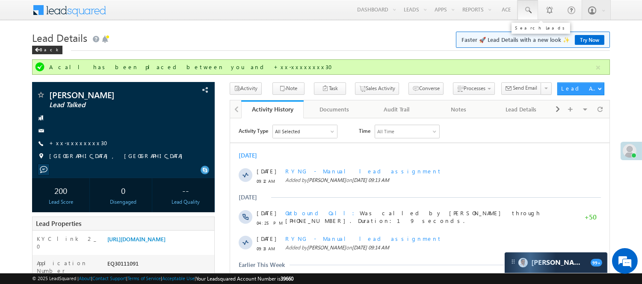
click at [530, 14] on span at bounding box center [527, 10] width 9 height 9
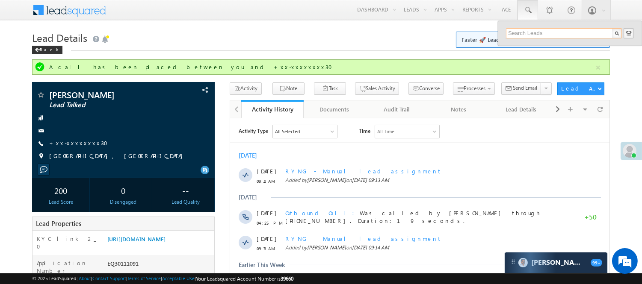
click at [543, 31] on input "text" at bounding box center [564, 33] width 116 height 10
paste input "6265729164"
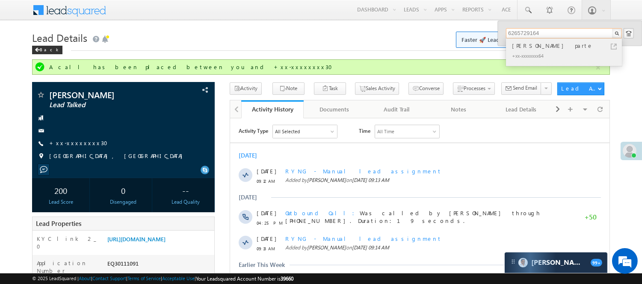
type input "6265729164"
click at [541, 49] on div "[PERSON_NAME] parte" at bounding box center [567, 45] width 115 height 9
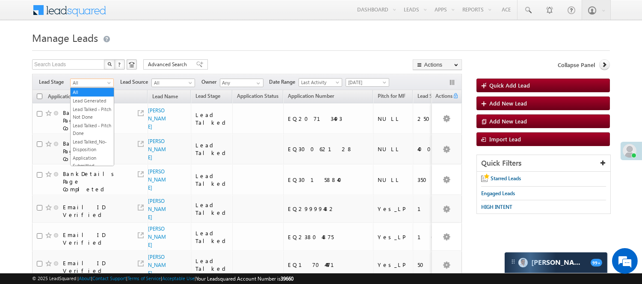
scroll to position [212, 0]
click at [93, 141] on link "Code Generated" at bounding box center [92, 145] width 43 height 8
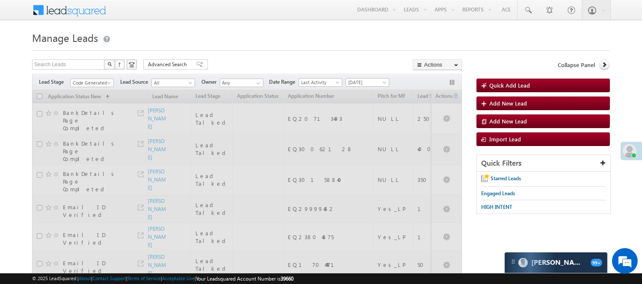
click at [276, 47] on div at bounding box center [320, 48] width 577 height 6
click at [233, 39] on h1 "Manage Leads" at bounding box center [320, 37] width 577 height 17
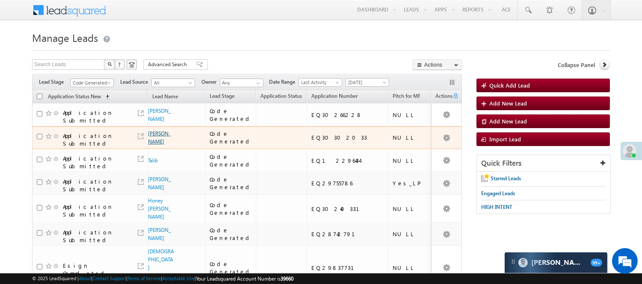
click at [156, 139] on link "[PERSON_NAME]" at bounding box center [159, 137] width 23 height 15
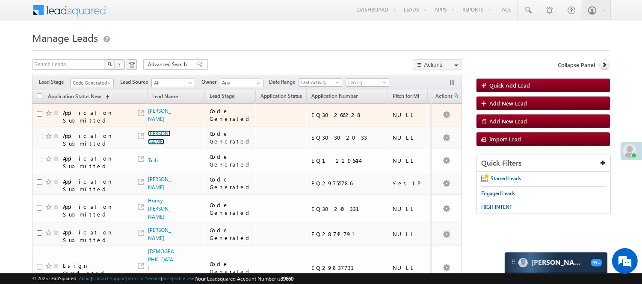
scroll to position [0, 0]
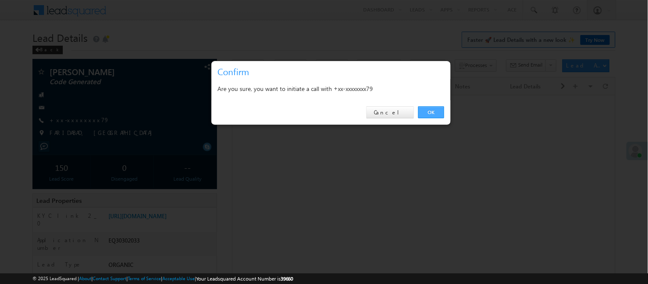
click at [436, 113] on link "OK" at bounding box center [431, 112] width 26 height 12
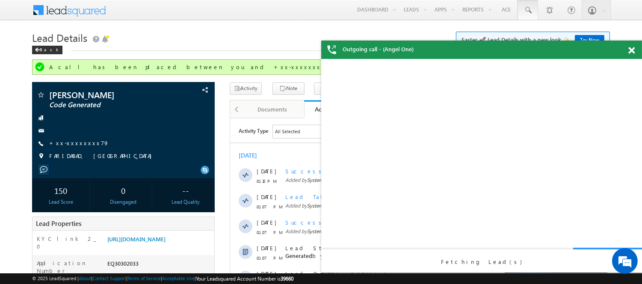
click at [633, 50] on span at bounding box center [631, 50] width 6 height 7
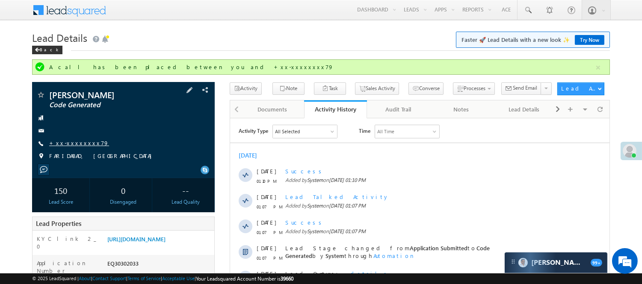
click at [66, 143] on link "+xx-xxxxxxxx79" at bounding box center [79, 142] width 60 height 7
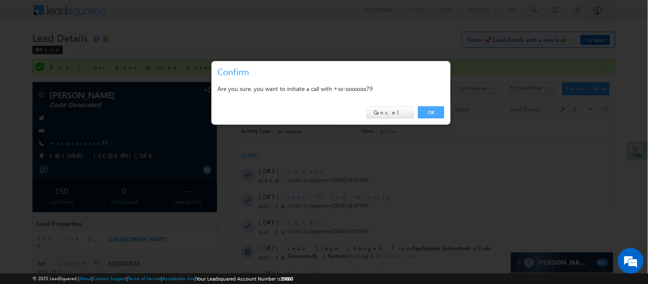
click at [428, 112] on link "OK" at bounding box center [431, 112] width 26 height 12
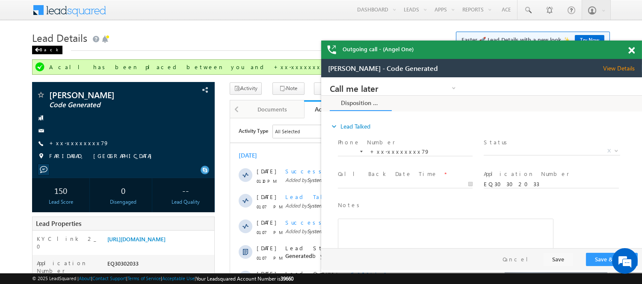
click at [46, 52] on div "Back" at bounding box center [47, 50] width 30 height 9
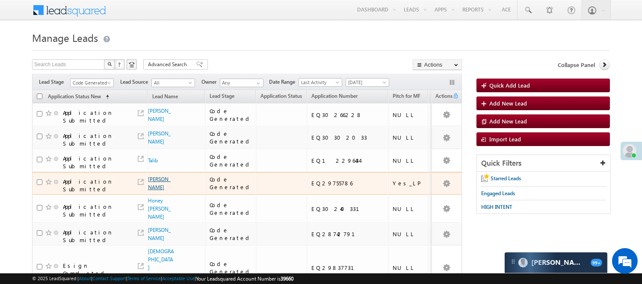
click at [152, 180] on link "Ajay Kadam" at bounding box center [159, 183] width 23 height 15
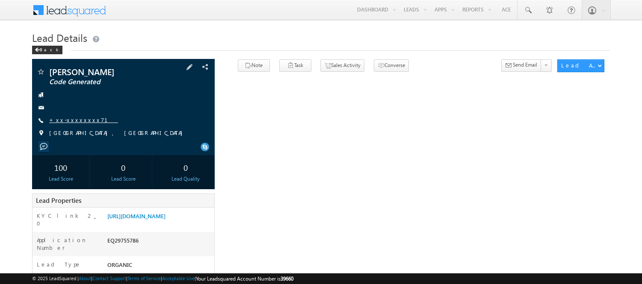
click at [70, 118] on link "+xx-xxxxxxxx71" at bounding box center [83, 119] width 69 height 7
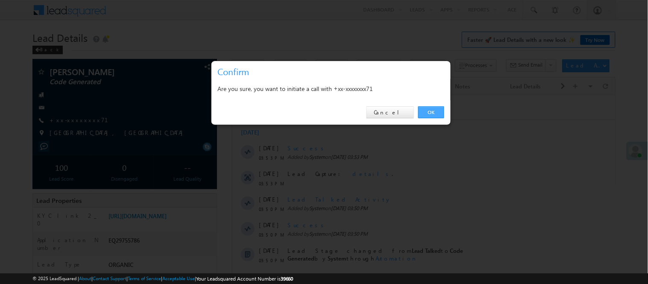
click at [433, 114] on link "OK" at bounding box center [431, 112] width 26 height 12
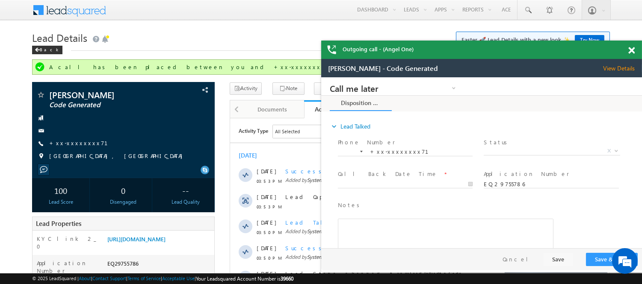
click at [631, 50] on span at bounding box center [631, 50] width 6 height 7
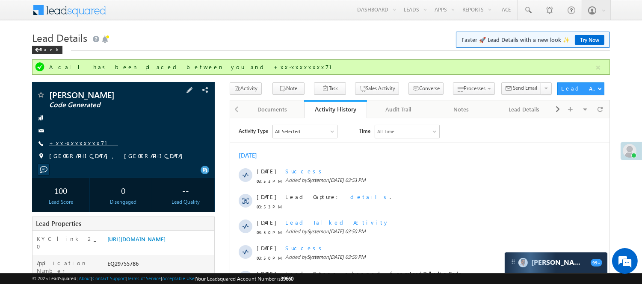
click at [65, 142] on link "+xx-xxxxxxxx71" at bounding box center [83, 142] width 69 height 7
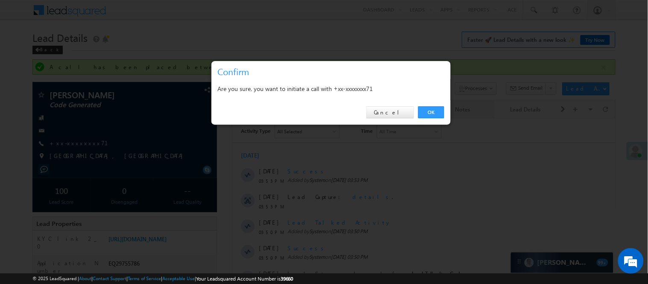
click at [434, 113] on link "OK" at bounding box center [431, 112] width 26 height 12
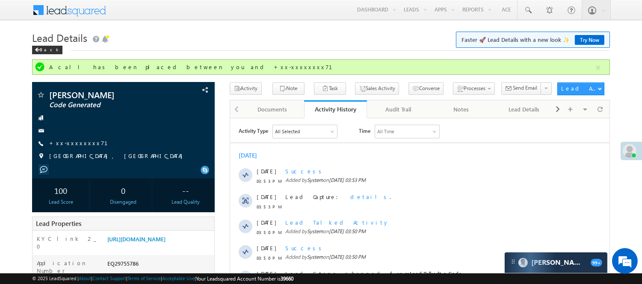
click at [230, 56] on div "Lead Details Faster 🚀 Lead Details with a new look ✨ Try Now Back" at bounding box center [320, 44] width 577 height 31
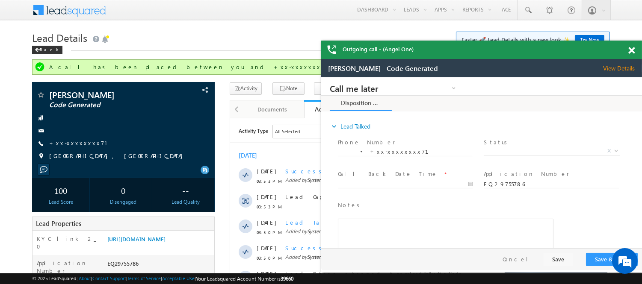
click at [632, 51] on span at bounding box center [631, 50] width 6 height 7
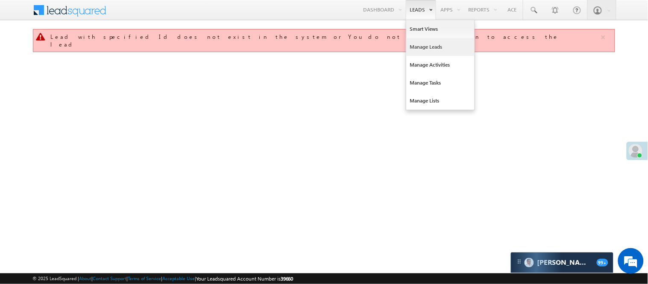
click at [418, 45] on link "Manage Leads" at bounding box center [440, 47] width 68 height 18
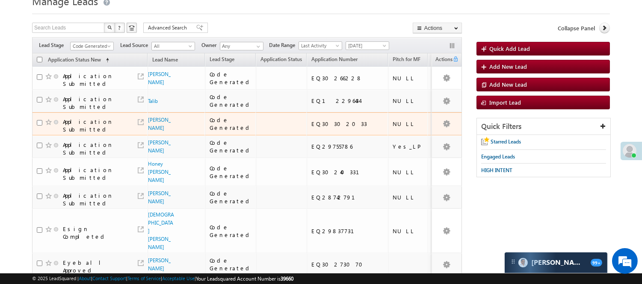
scroll to position [95, 0]
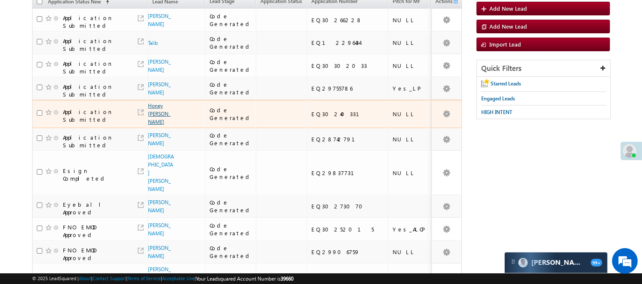
click at [159, 114] on span "Honey [PERSON_NAME]" at bounding box center [161, 114] width 27 height 24
click at [154, 109] on link "Honey [PERSON_NAME]" at bounding box center [159, 114] width 23 height 23
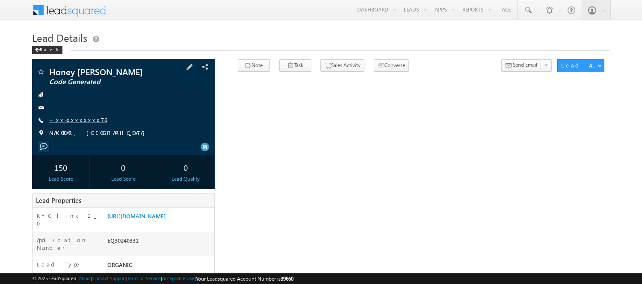
click at [65, 122] on link "+xx-xxxxxxxx76" at bounding box center [78, 119] width 58 height 7
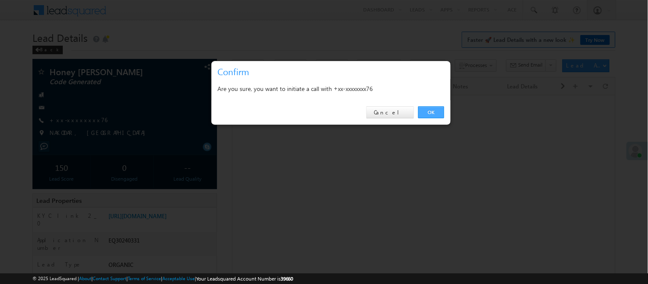
click at [431, 111] on link "OK" at bounding box center [431, 112] width 26 height 12
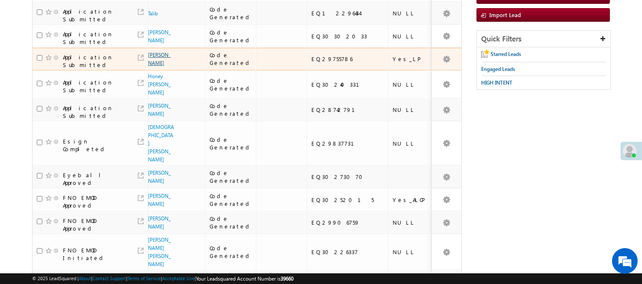
scroll to position [142, 0]
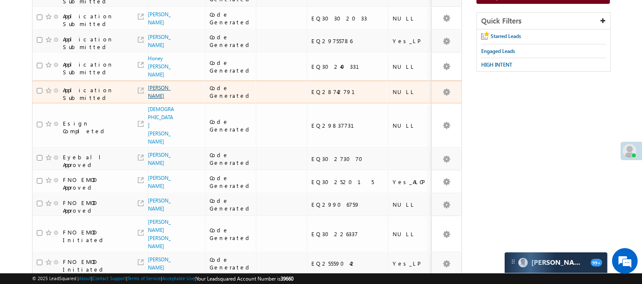
click at [152, 91] on link "[PERSON_NAME]" at bounding box center [159, 92] width 23 height 15
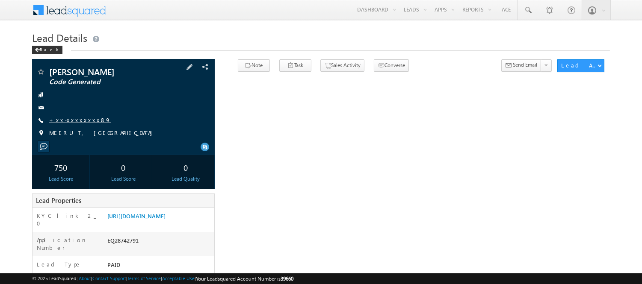
click at [75, 120] on link "+xx-xxxxxxxx89" at bounding box center [80, 119] width 62 height 7
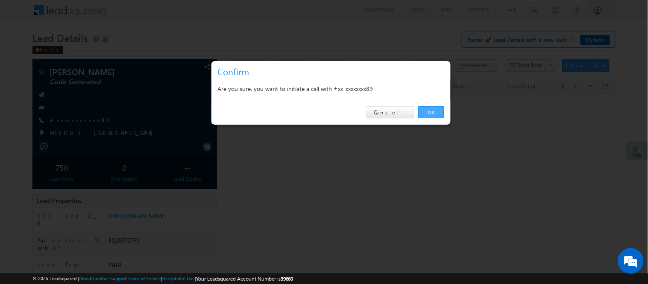
click at [427, 113] on link "OK" at bounding box center [431, 112] width 26 height 12
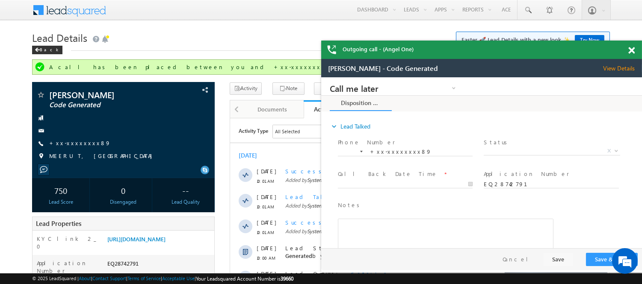
click at [630, 50] on span at bounding box center [631, 50] width 6 height 7
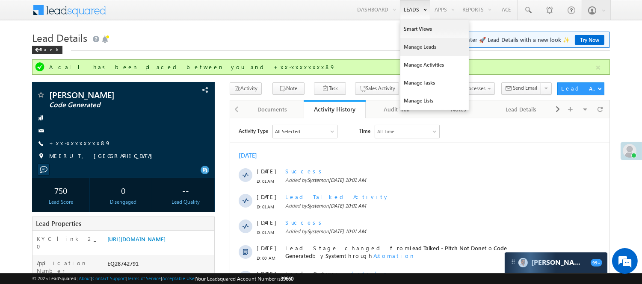
click at [419, 45] on link "Manage Leads" at bounding box center [434, 47] width 68 height 18
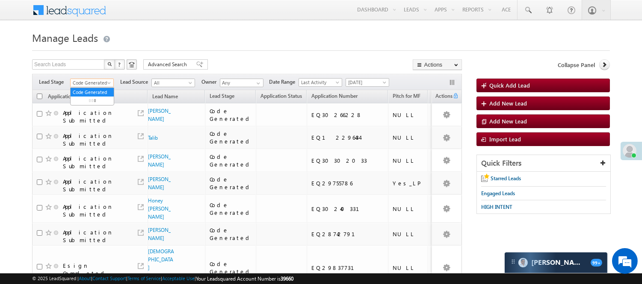
click at [95, 82] on span "Code Generated" at bounding box center [91, 83] width 41 height 8
click at [89, 103] on link "Lead Generated" at bounding box center [92, 101] width 43 height 8
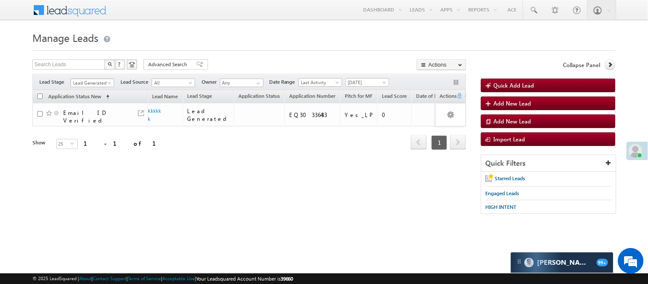
click at [93, 83] on span "Lead Generated" at bounding box center [91, 83] width 41 height 8
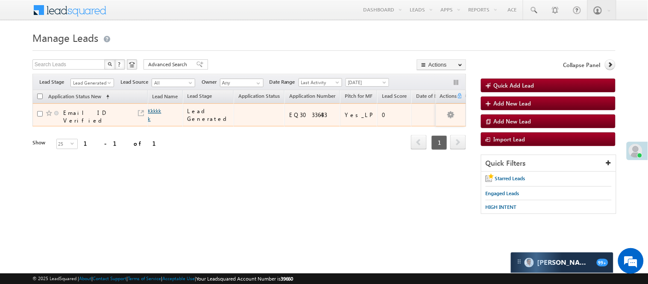
click at [154, 108] on link "Kkkkkk" at bounding box center [154, 115] width 13 height 15
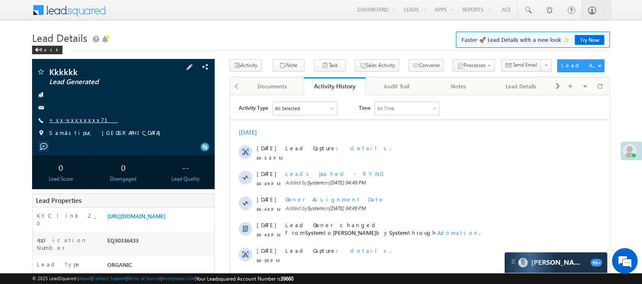
click at [65, 120] on link "+xx-xxxxxxxx71" at bounding box center [83, 119] width 69 height 7
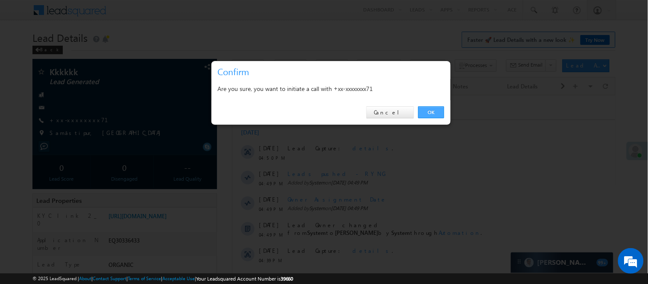
click at [433, 112] on link "OK" at bounding box center [431, 112] width 26 height 12
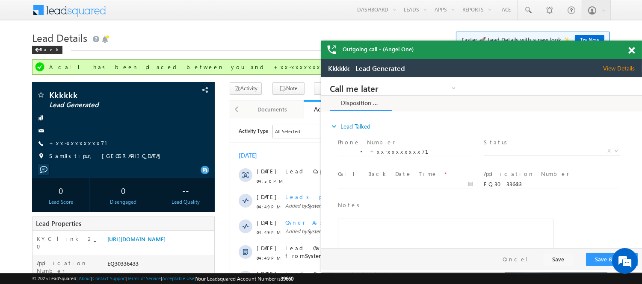
click at [632, 52] on span at bounding box center [631, 50] width 6 height 7
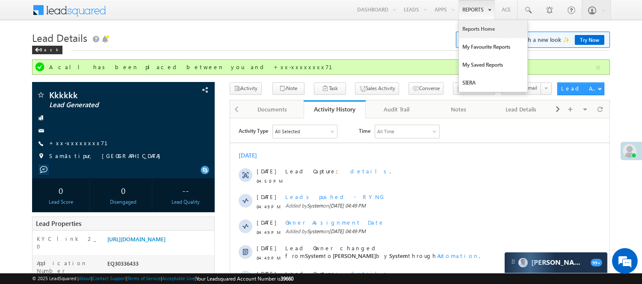
click at [475, 29] on link "Reports Home" at bounding box center [493, 29] width 68 height 18
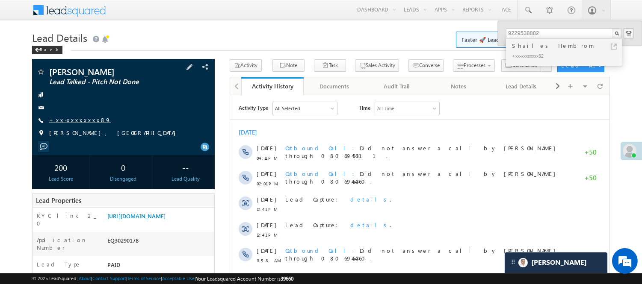
click at [76, 118] on link "+xx-xxxxxxxx89" at bounding box center [80, 119] width 62 height 7
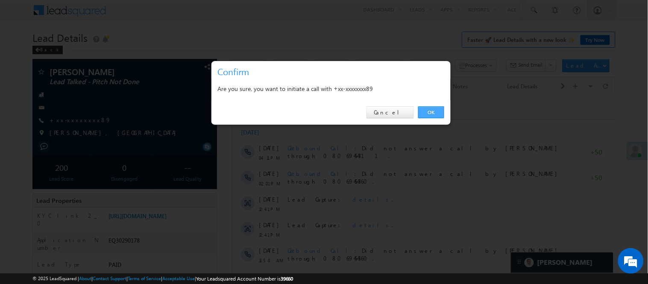
click at [427, 113] on link "OK" at bounding box center [431, 112] width 26 height 12
